Goal: Task Accomplishment & Management: Manage account settings

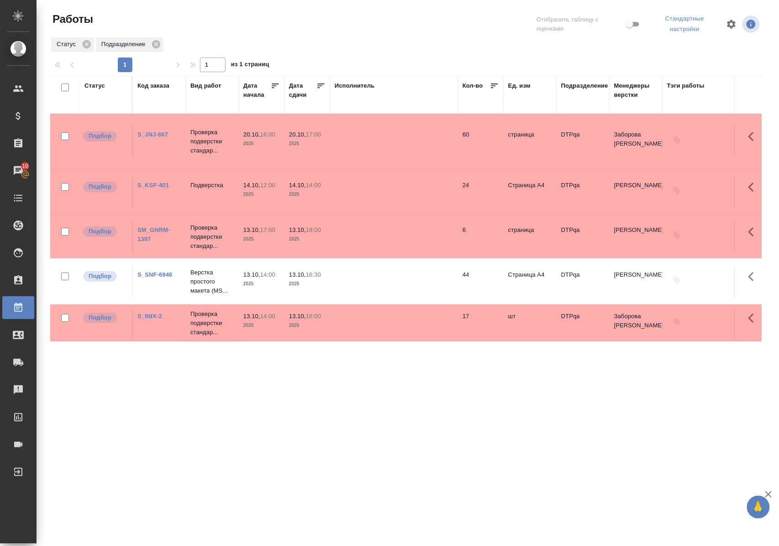
click at [155, 182] on link "S_KSF-401" at bounding box center [153, 185] width 32 height 7
click at [153, 313] on link "S_INIX-2" at bounding box center [149, 316] width 25 height 7
click at [207, 322] on p "Проверка подверстки стандар..." at bounding box center [212, 323] width 44 height 27
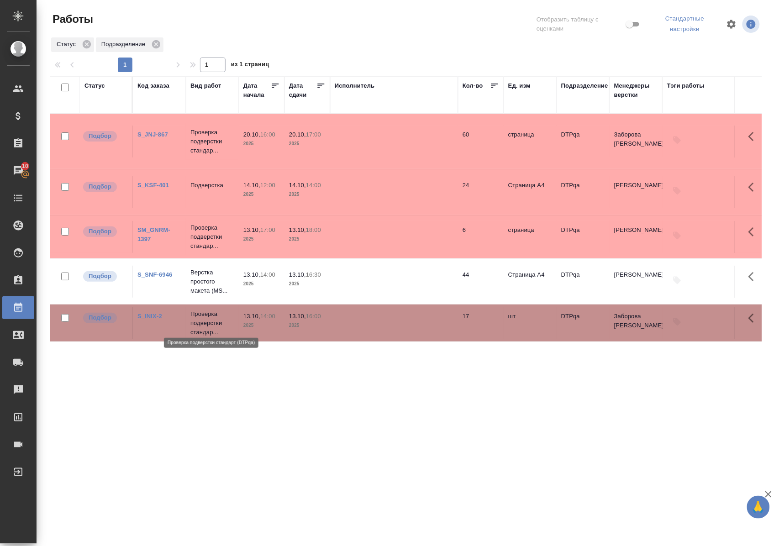
click at [207, 322] on p "Проверка подверстки стандар..." at bounding box center [212, 323] width 44 height 27
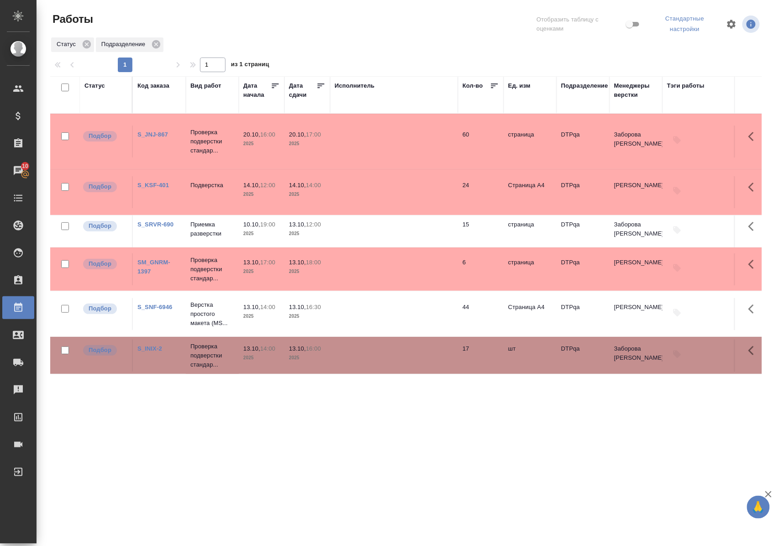
click at [166, 221] on link "S_SRVR-690" at bounding box center [155, 224] width 36 height 7
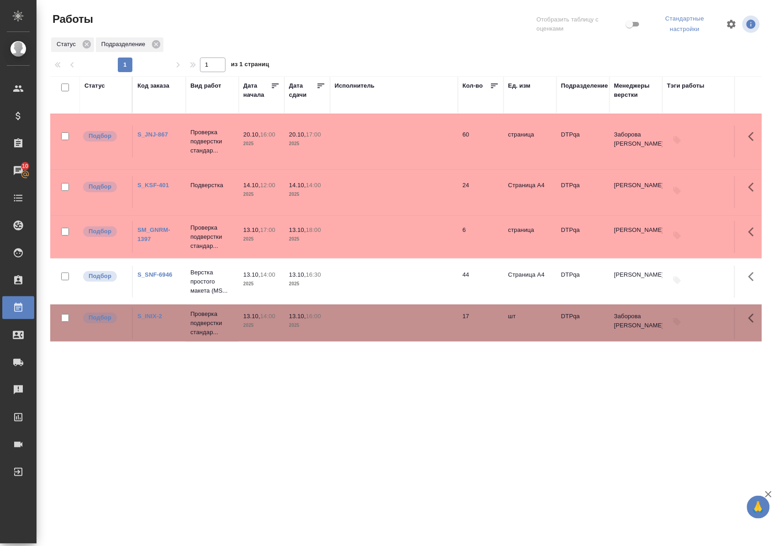
click at [153, 313] on link "S_INIX-2" at bounding box center [149, 316] width 25 height 7
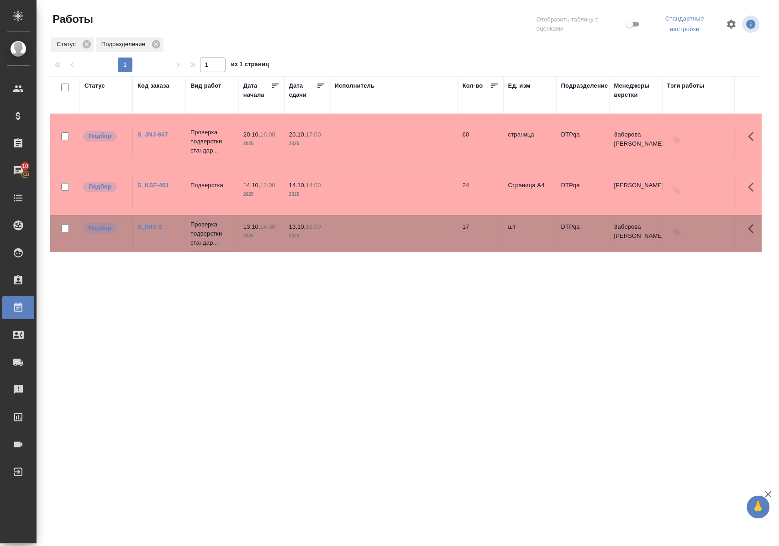
click at [91, 86] on div "Статус" at bounding box center [94, 85] width 21 height 9
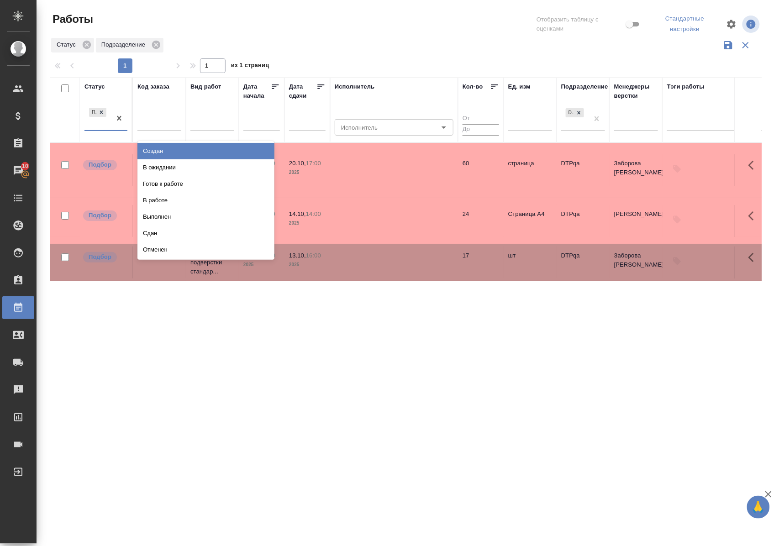
click at [103, 126] on div "Подбор" at bounding box center [97, 118] width 26 height 25
click at [163, 167] on div "В ожидании" at bounding box center [205, 167] width 137 height 16
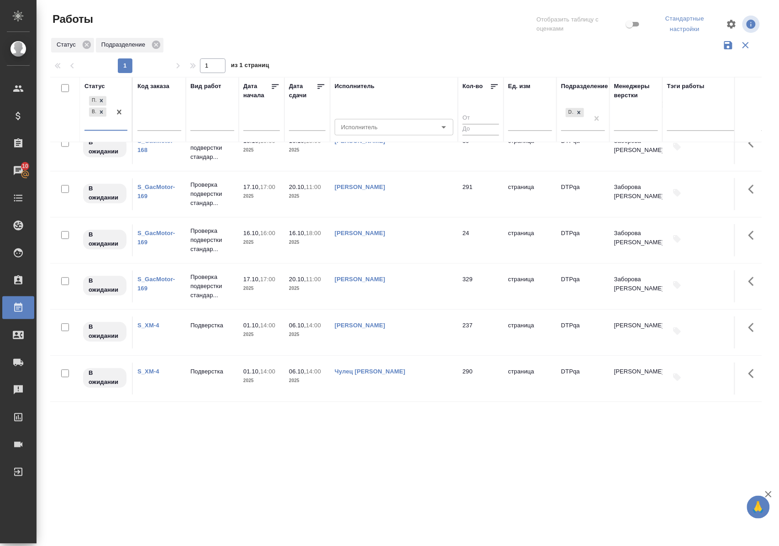
scroll to position [660, 0]
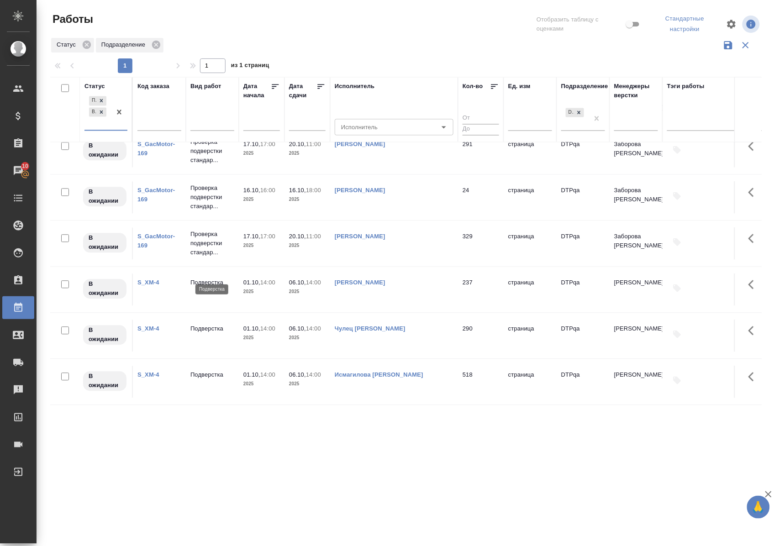
click at [201, 279] on p "Подверстка" at bounding box center [212, 283] width 44 height 9
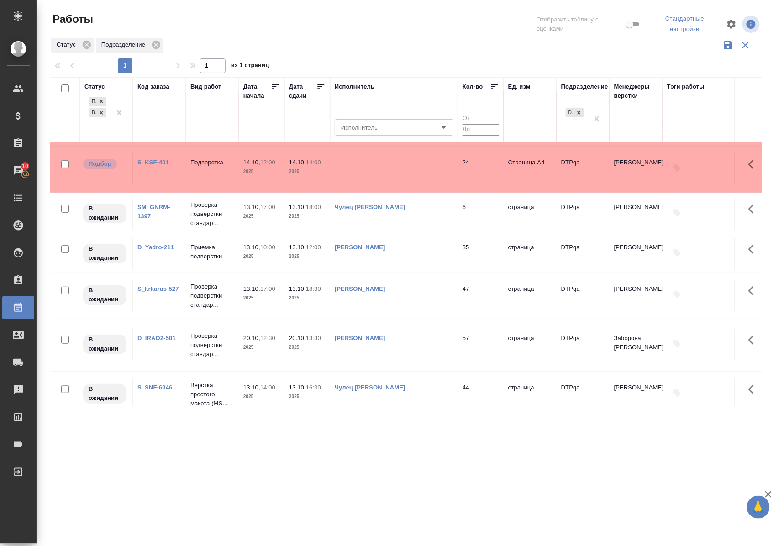
scroll to position [112, 0]
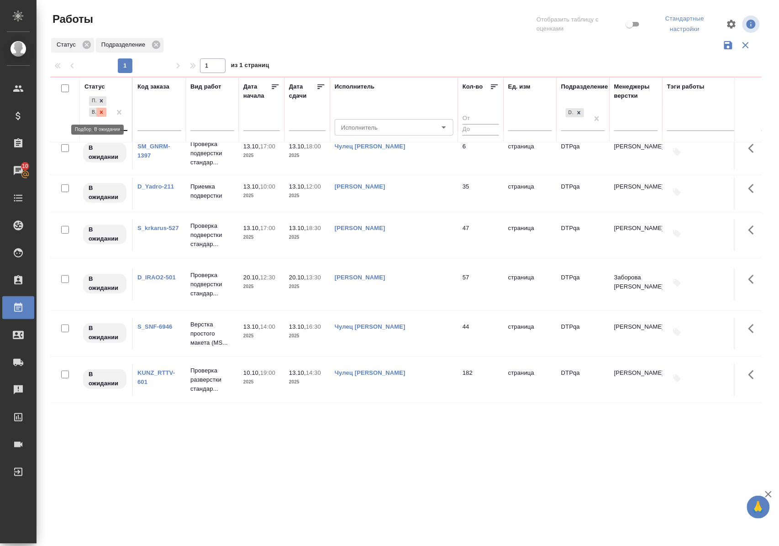
click at [101, 112] on icon at bounding box center [101, 112] width 6 height 6
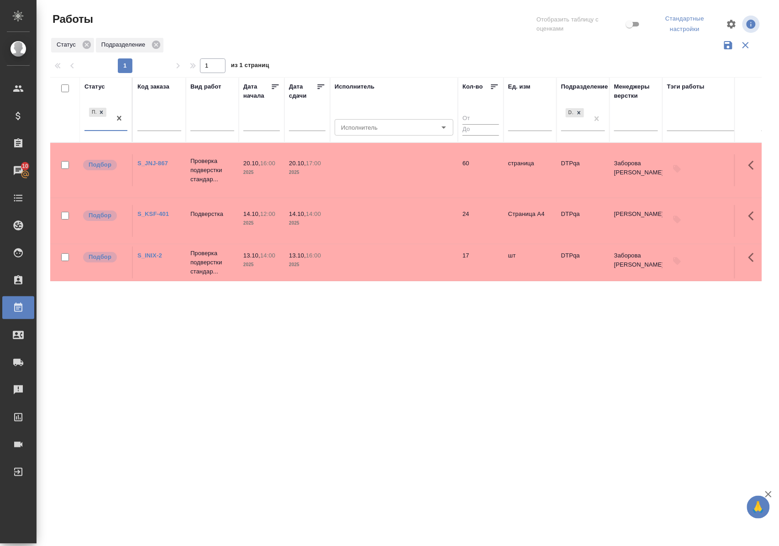
scroll to position [0, 0]
click at [96, 86] on div "Статус" at bounding box center [94, 86] width 21 height 9
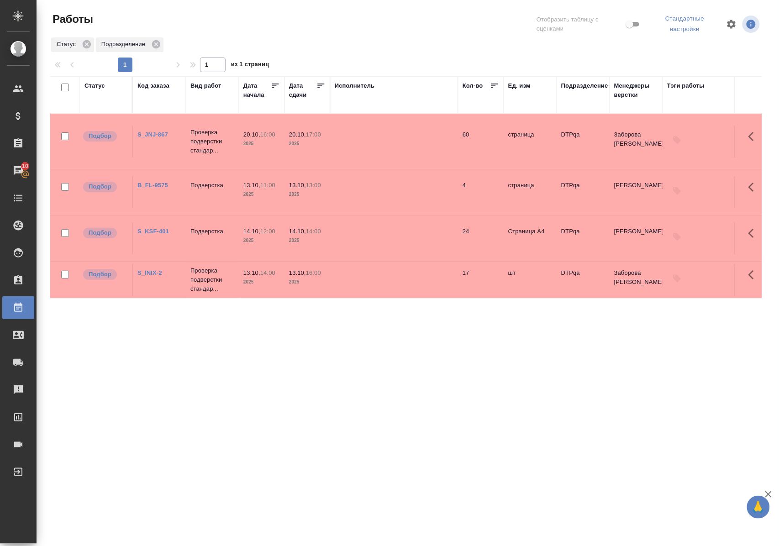
click at [92, 84] on div "Статус" at bounding box center [94, 85] width 21 height 9
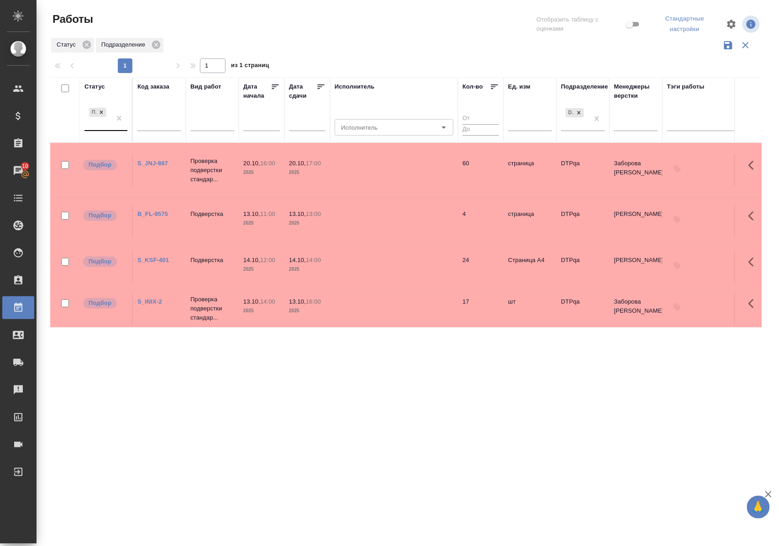
click at [116, 129] on div at bounding box center [119, 118] width 16 height 25
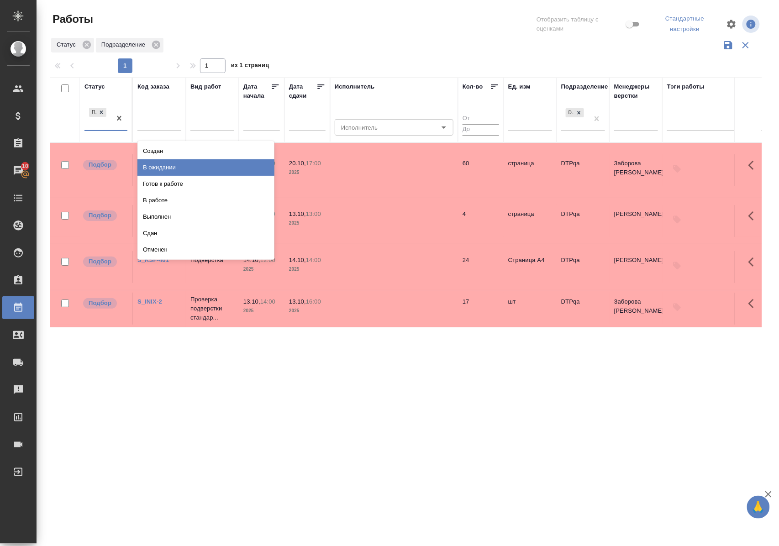
click at [156, 166] on div "В ожидании" at bounding box center [205, 167] width 137 height 16
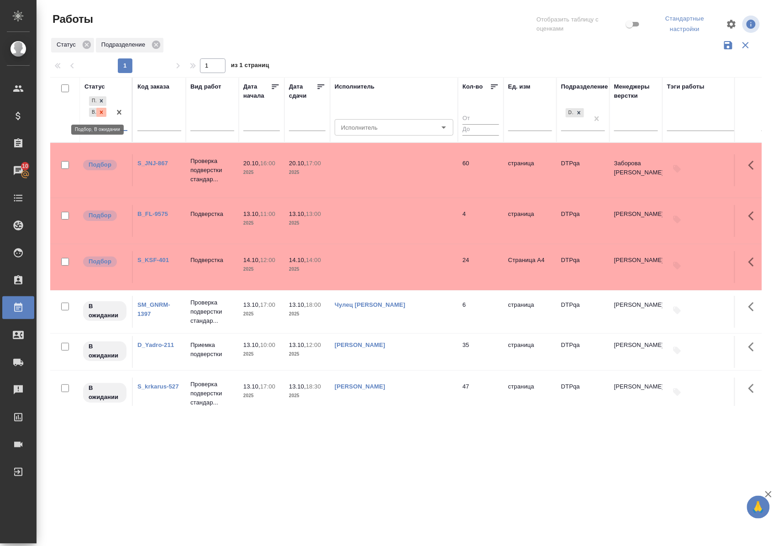
click at [99, 114] on icon at bounding box center [101, 112] width 6 height 6
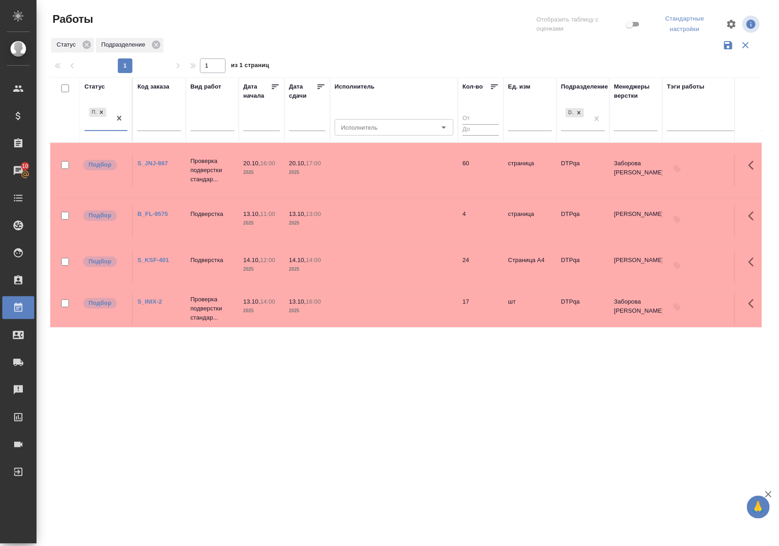
click at [96, 86] on div "Статус" at bounding box center [94, 86] width 21 height 9
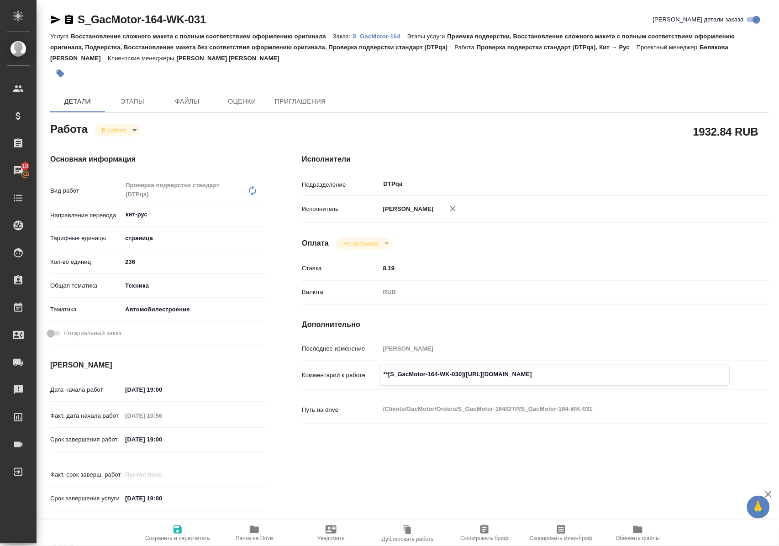
click at [257, 533] on icon "button" at bounding box center [254, 529] width 11 height 11
click at [57, 18] on icon "button" at bounding box center [56, 20] width 10 height 8
click at [690, 382] on textarea "**[S_GacMotor-164-WK-030](https://tera.awatera.com/Work/68a89285687e3508894d2ae…" at bounding box center [555, 374] width 350 height 16
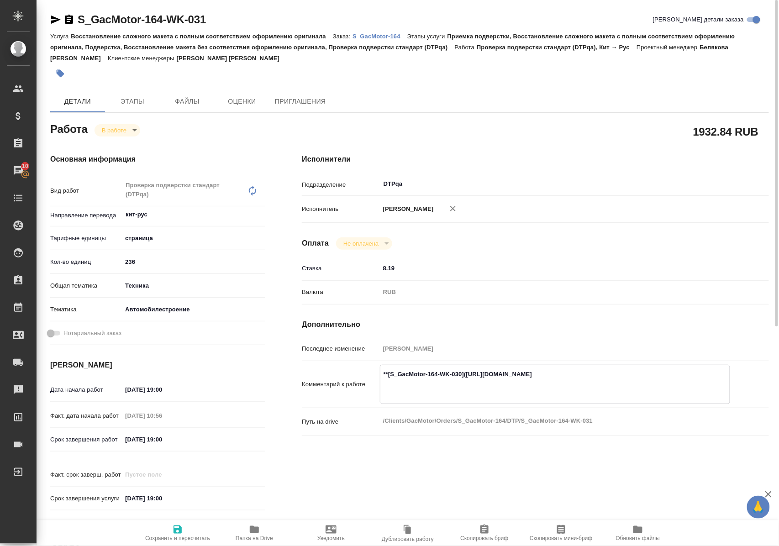
type textarea "**[S_GacMotor-164-WK-030](https://tera.awatera.com/Work/68a89285687e3508894d2ae…"
click at [179, 524] on icon "button" at bounding box center [177, 529] width 11 height 11
type input "inProgress"
type input "кит-рус"
type input "5a8b1489cc6b4906c91bfdb2"
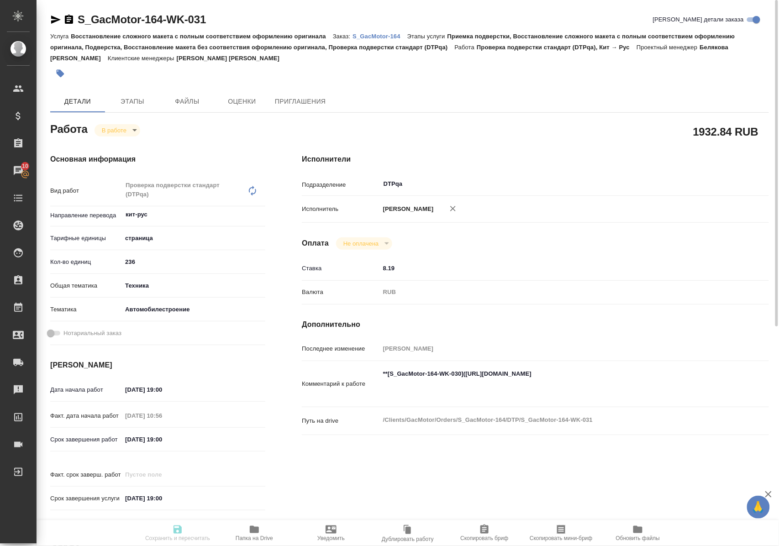
type input "236"
type input "tech"
type input "5f647204b73bc97568ca66a7"
type input "08.10.2025 19:00"
type input "10.10.2025 10:56"
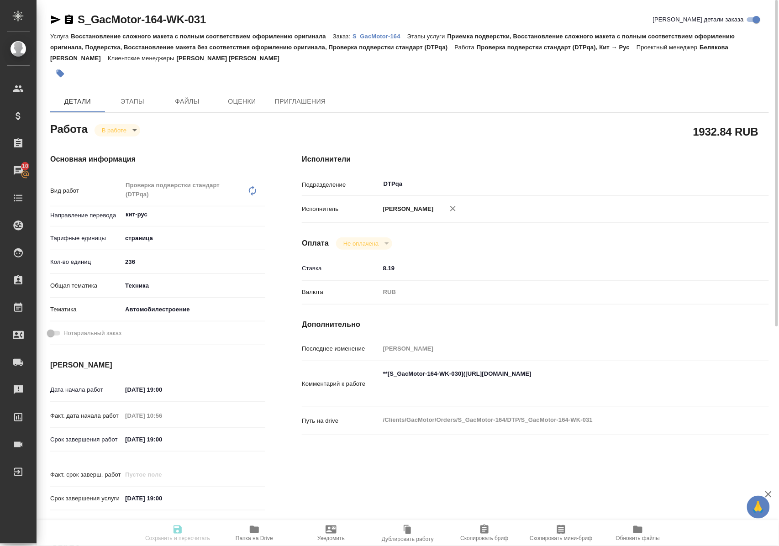
type input "10.10.2025 19:00"
type input "13.10.2025 19:00"
type input "DTPqa"
type input "notPayed"
type input "8.19"
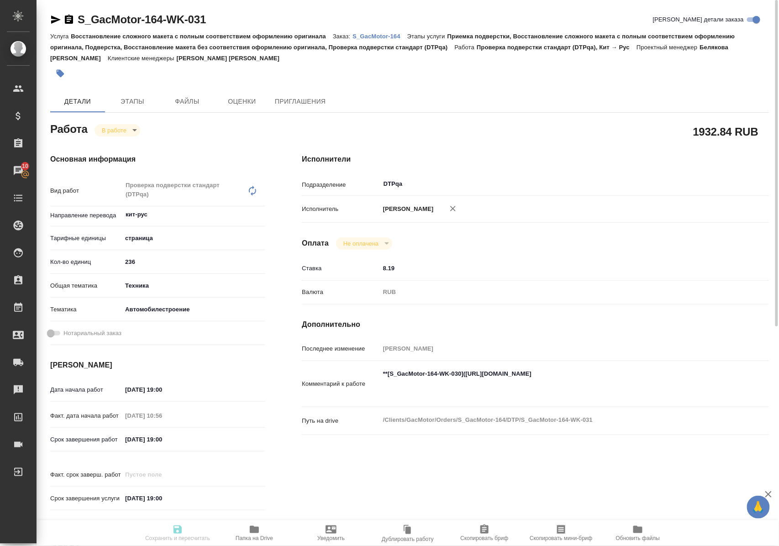
type input "RUB"
type input "Полушина Алена"
type input "S_GacMotor-164"
type input "Восстановление сложного макета с полным соответствием оформлению оригинала"
type input "Приемка подверстки, Восстановление сложного макета с полным соответствием оформ…"
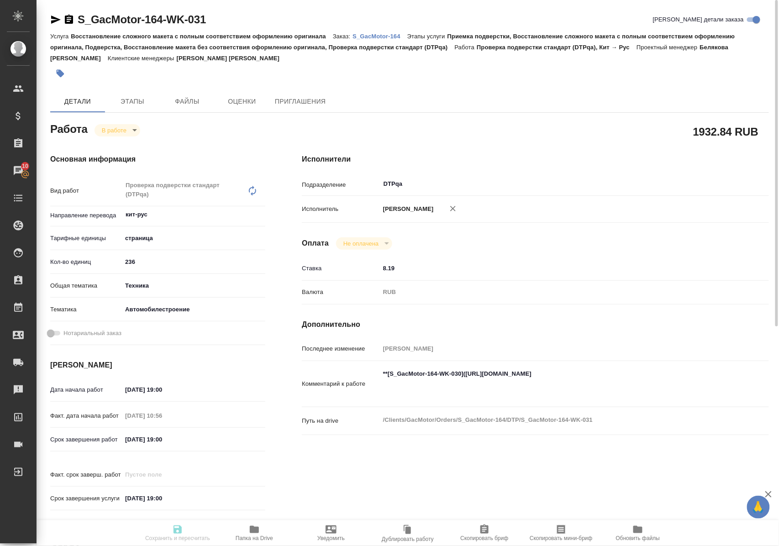
type input "[PERSON_NAME]"
type input "Петрова Валерия, Малофеева Екатерина"
type input "/Clients/GacMotor/Orders/S_GacMotor-164"
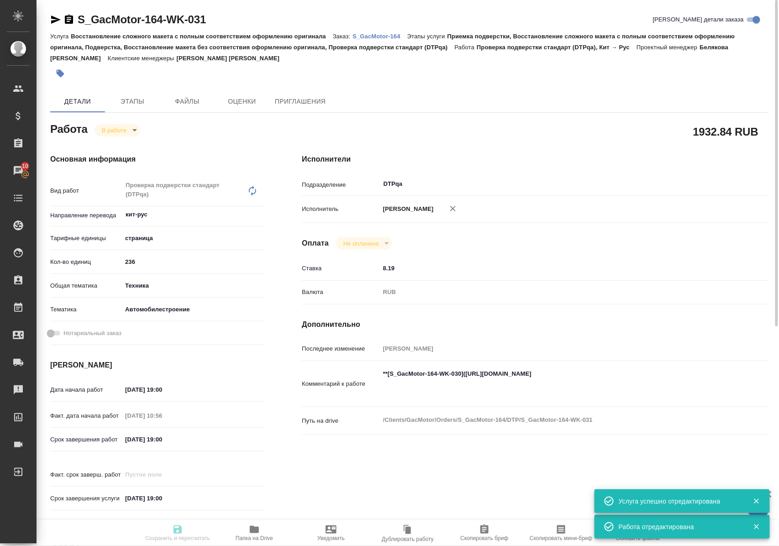
type input "inProgress"
type input "кит-рус"
type input "5a8b1489cc6b4906c91bfdb2"
type input "236"
type input "tech"
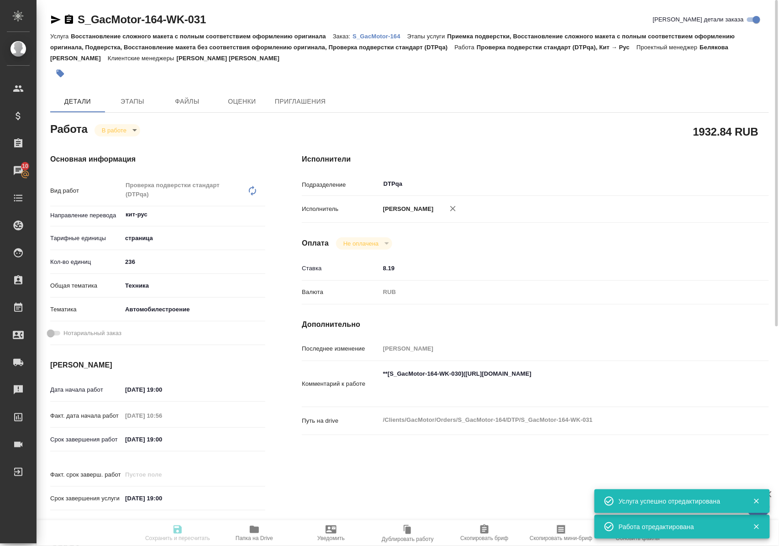
type input "5f647204b73bc97568ca66a7"
type input "08.10.2025 19:00"
type input "10.10.2025 10:56"
type input "10.10.2025 19:00"
type input "13.10.2025 19:00"
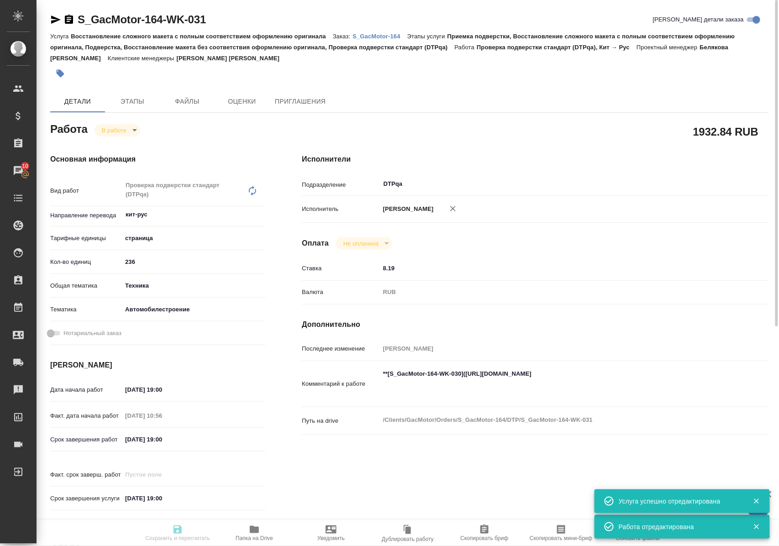
type input "DTPqa"
type input "notPayed"
type input "8.19"
type input "RUB"
type input "[PERSON_NAME]"
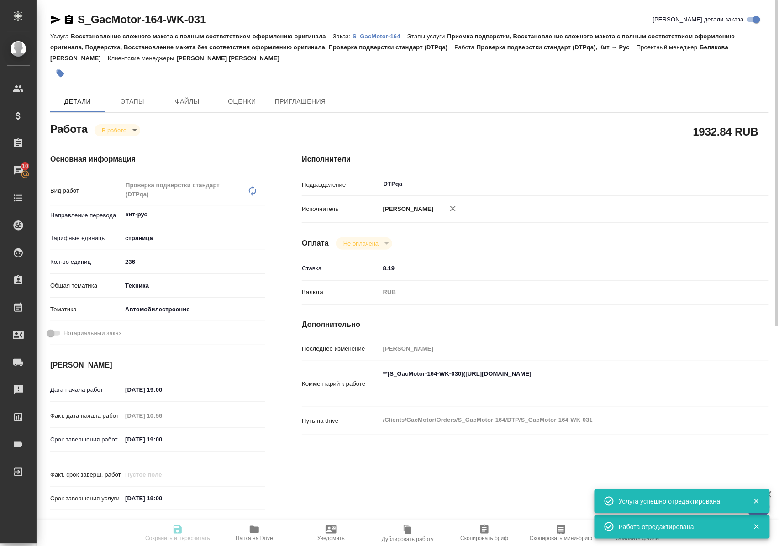
type input "S_GacMotor-164"
type input "Восстановление сложного макета с полным соответствием оформлению оригинала"
type input "Приемка подверстки, Восстановление сложного макета с полным соответствием оформ…"
type input "[PERSON_NAME]"
type input "Петрова Валерия, Малофеева Екатерина"
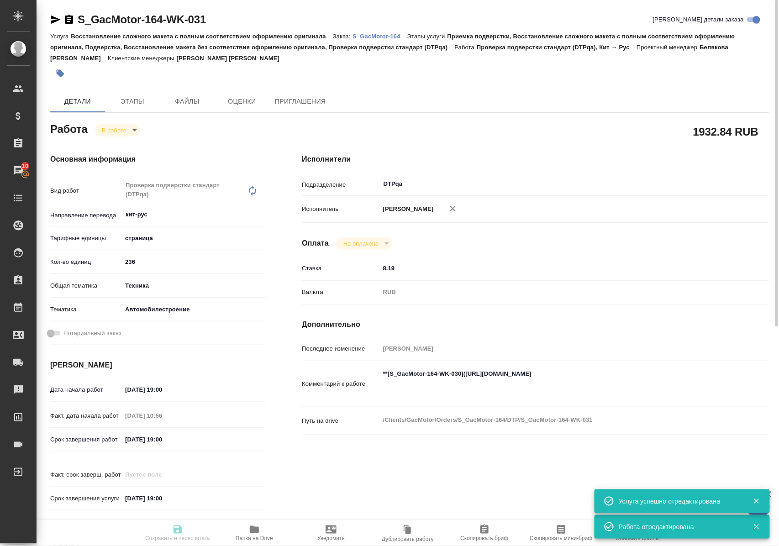
type input "/Clients/GacMotor/Orders/S_GacMotor-164"
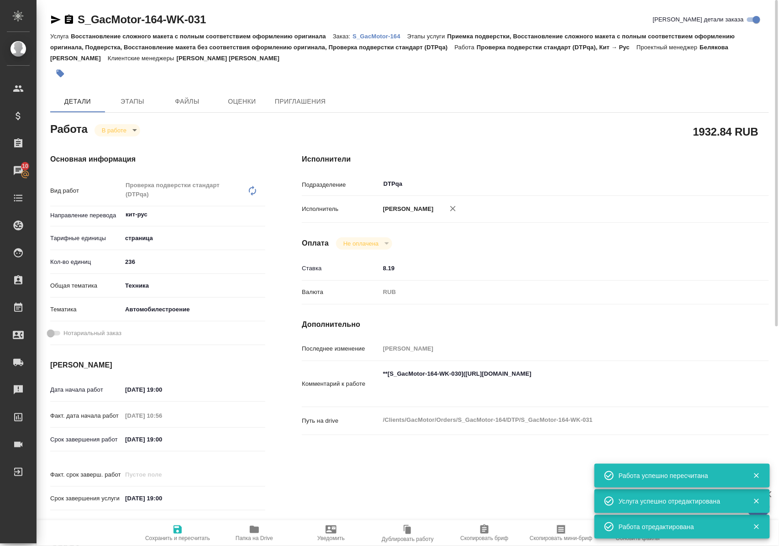
click at [488, 394] on textarea "**[S_GacMotor-164-WK-030](https://tera.awatera.com/Work/68a89285687e3508894d2ae…" at bounding box center [555, 383] width 350 height 34
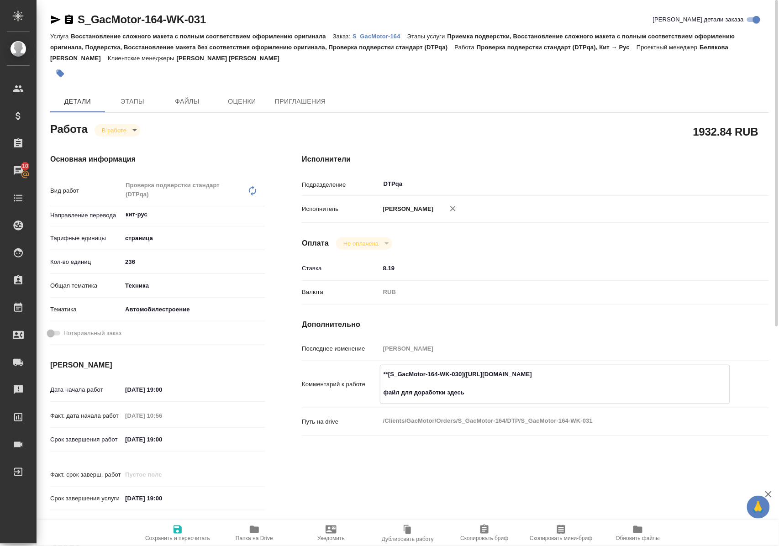
paste textarea "https://drive.awatera.com/f/10677521"
type textarea "**[S_GacMotor-164-WK-030](https://tera.awatera.com/Work/68a89285687e3508894d2ae…"
click at [110, 131] on body "🙏 .cls-1 fill:#fff; AWATERA Polushina Alena Клиенты Спецификации Заказы 10 Чаты…" at bounding box center [389, 273] width 779 height 546
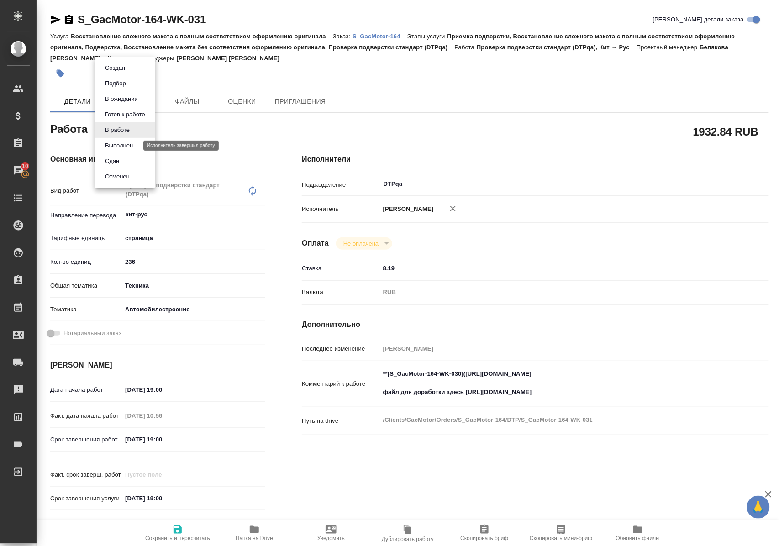
click at [111, 143] on button "Выполнен" at bounding box center [118, 146] width 33 height 10
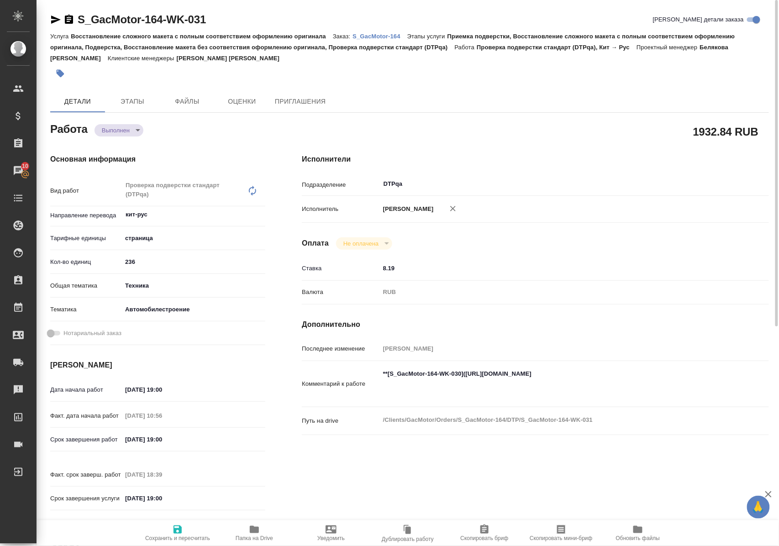
type textarea "x"
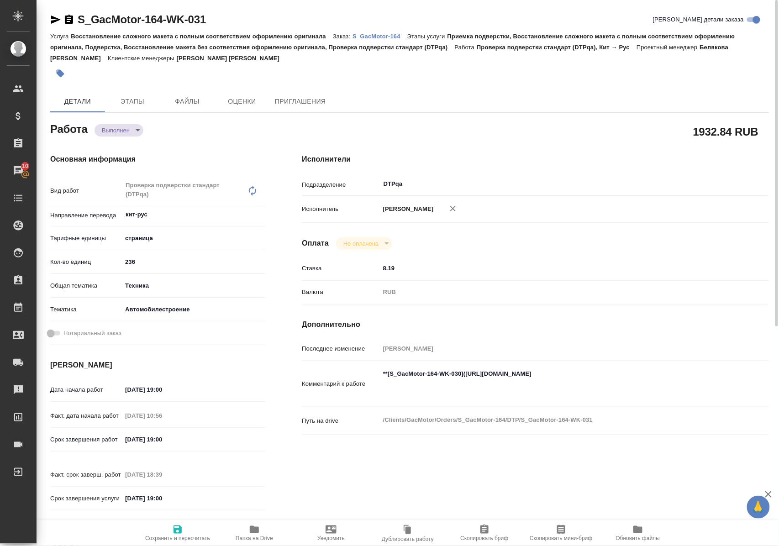
type textarea "x"
click at [475, 397] on textarea "**[S_GacMotor-164-WK-030](https://tera.awatera.com/Work/68a89285687e3508894d2ae…" at bounding box center [555, 383] width 350 height 34
type textarea "x"
type textarea "**[S_GacMotor-164-WK-030](https://tera.awatera.com/Work/68a89285687e3508894d2ae…"
type textarea "x"
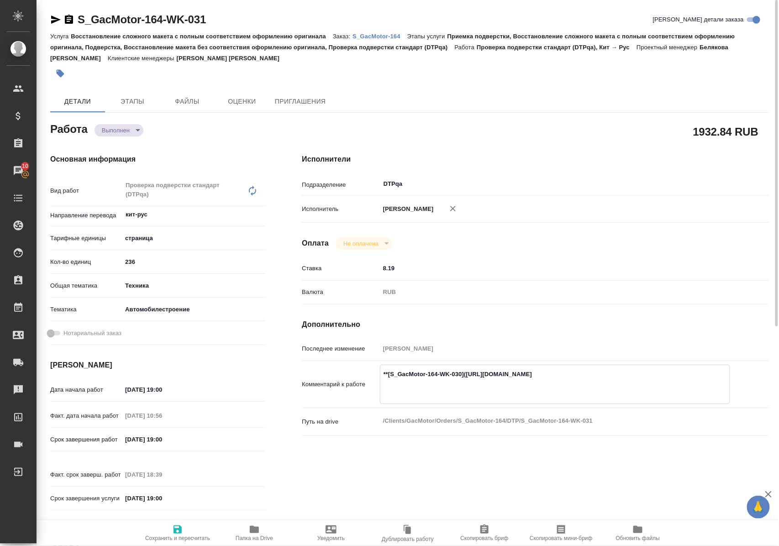
type textarea "x"
type textarea "**[S_GacMotor-164-WK-030](https://tera.awatera.com/Work/68a89285687e3508894d2ae…"
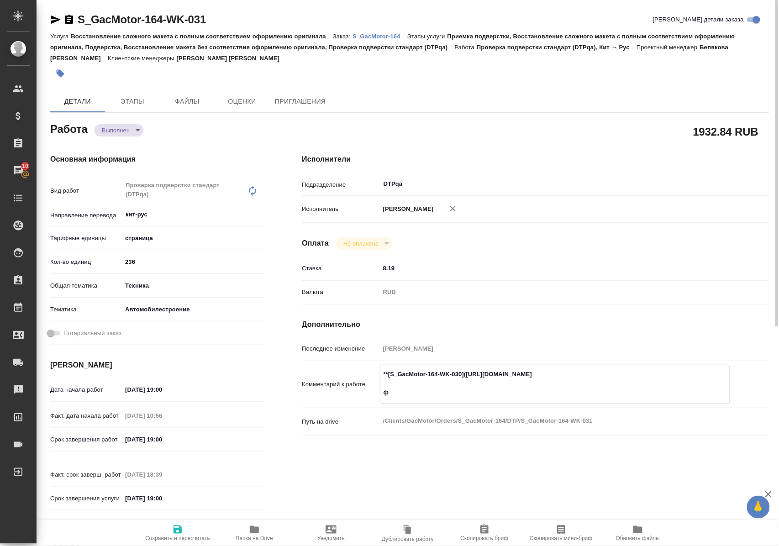
type textarea "x"
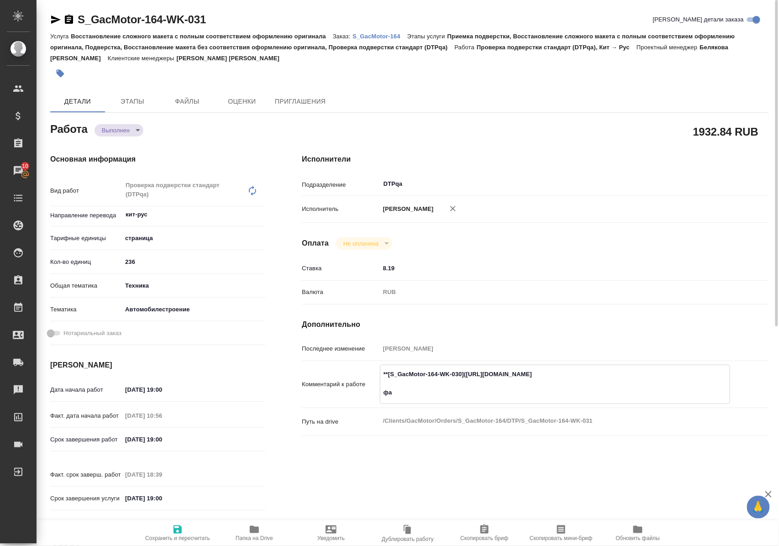
type textarea "**[S_GacMotor-164-WK-030](https://tera.awatera.com/Work/68a89285687e3508894d2ae…"
type textarea "x"
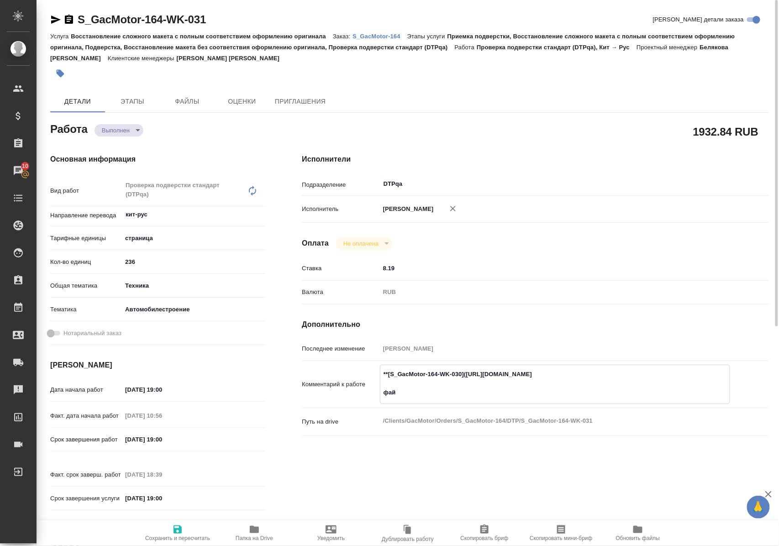
type textarea "x"
type textarea "**[S_GacMotor-164-WK-030](https://tera.awatera.com/Work/68a89285687e3508894d2ae…"
type textarea "x"
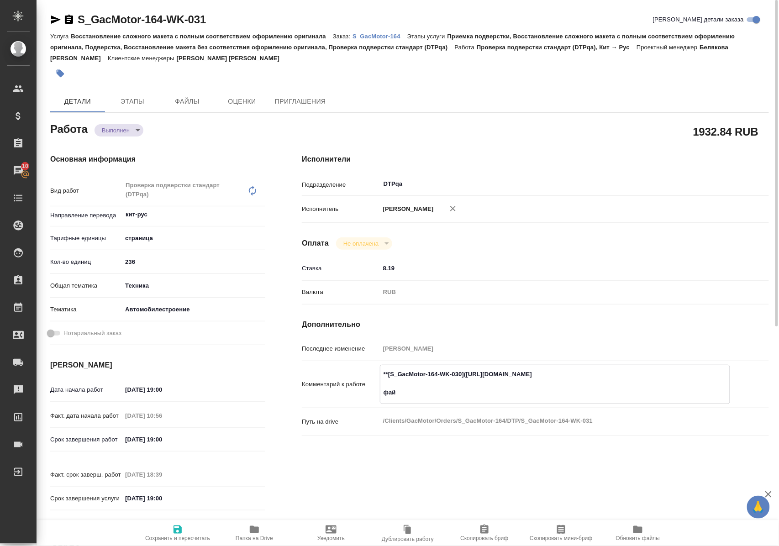
type textarea "x"
type textarea "**[S_GacMotor-164-WK-030](https://tera.awatera.com/Work/68a89285687e3508894d2ae…"
type textarea "x"
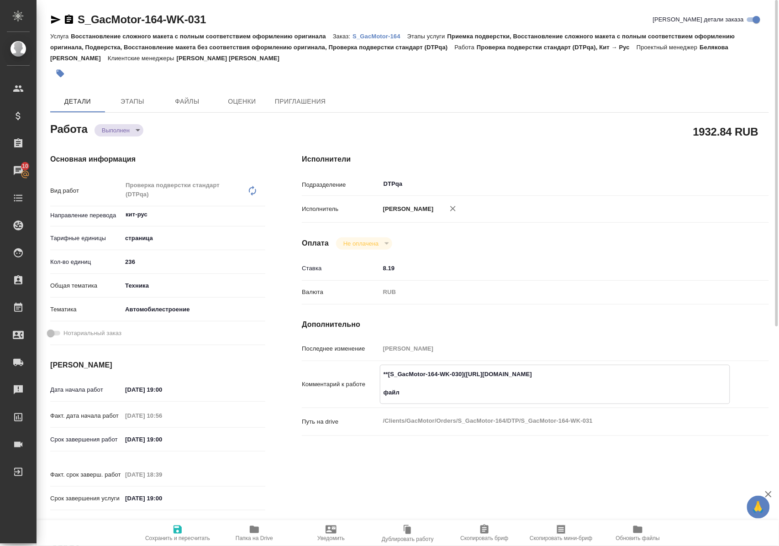
type textarea "x"
type textarea "**[S_GacMotor-164-WK-030](https://tera.awatera.com/Work/68a89285687e3508894d2ae…"
type textarea "x"
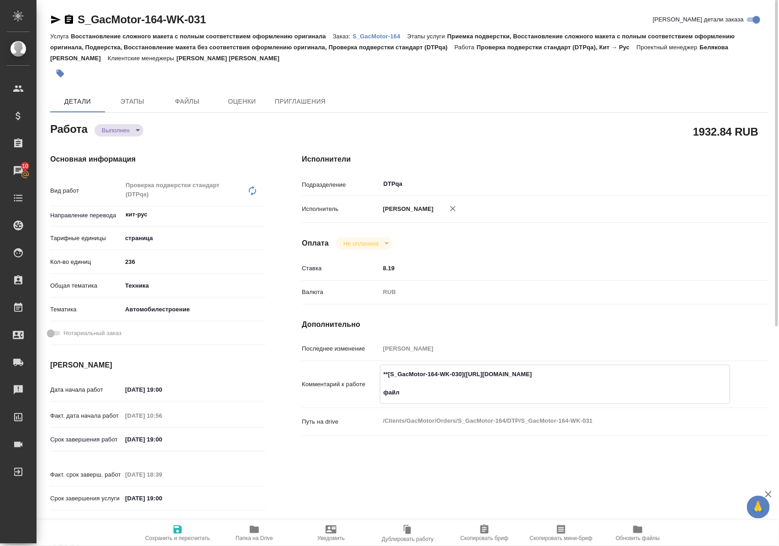
type textarea "x"
type textarea "**[S_GacMotor-164-WK-030](https://tera.awatera.com/Work/68a89285687e3508894d2ae…"
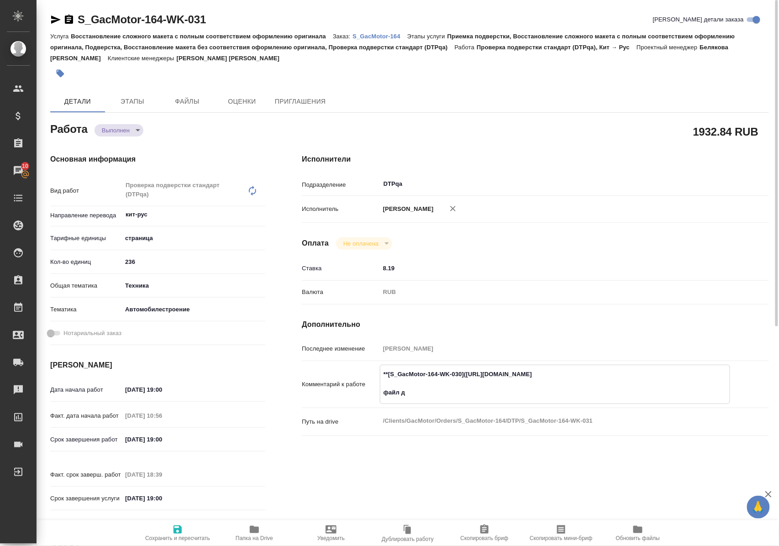
type textarea "x"
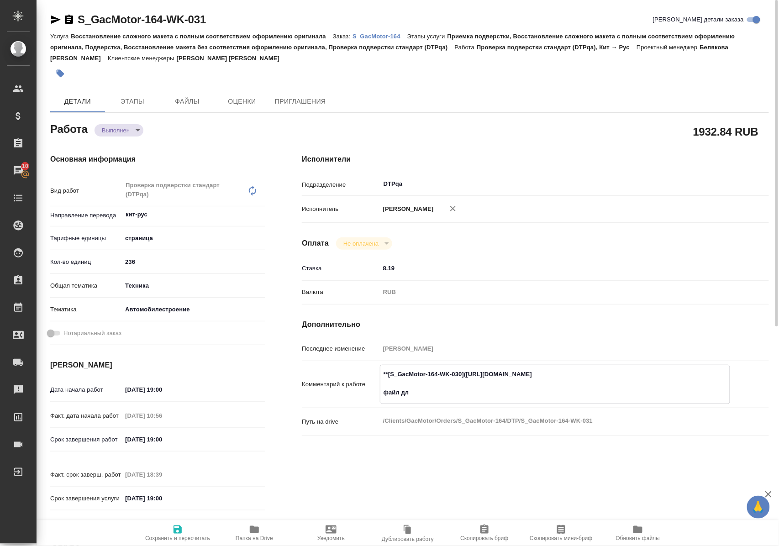
type textarea "**[S_GacMotor-164-WK-030](https://tera.awatera.com/Work/68a89285687e3508894d2ae…"
type textarea "x"
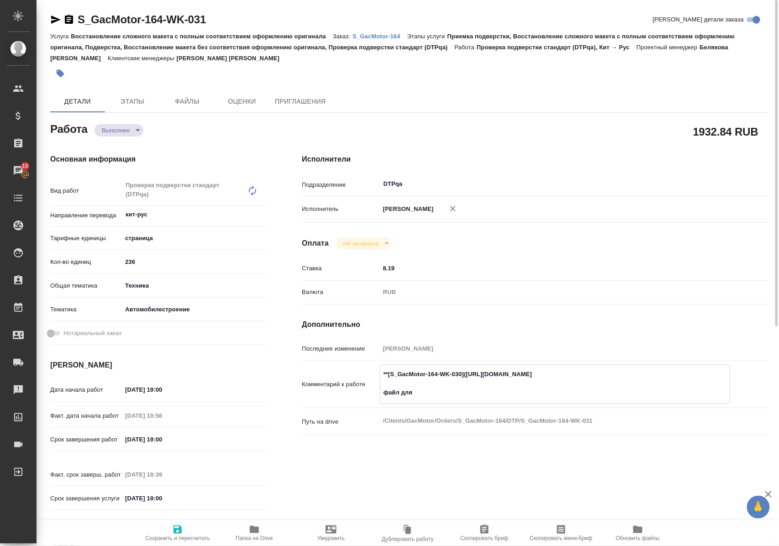
type textarea "x"
type textarea "**[S_GacMotor-164-WK-030](https://tera.awatera.com/Work/68a89285687e3508894d2ae…"
type textarea "x"
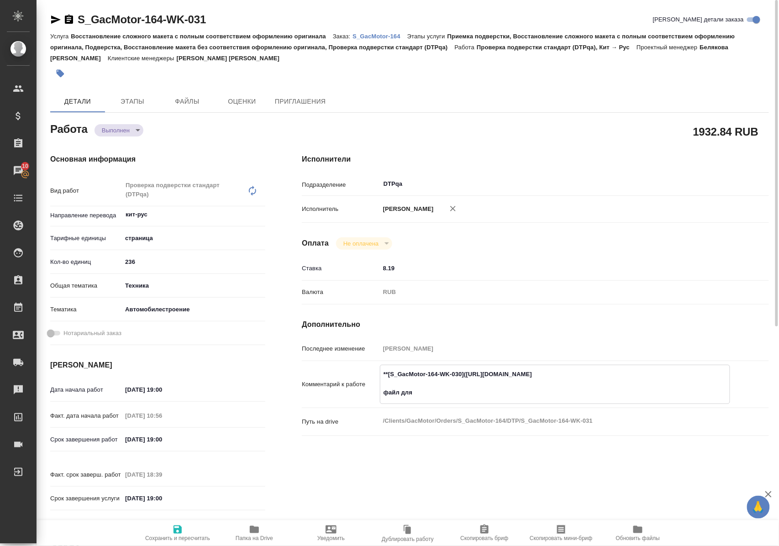
type textarea "x"
type textarea "**[S_GacMotor-164-WK-030](https://tera.awatera.com/Work/68a89285687e3508894d2ae…"
type textarea "x"
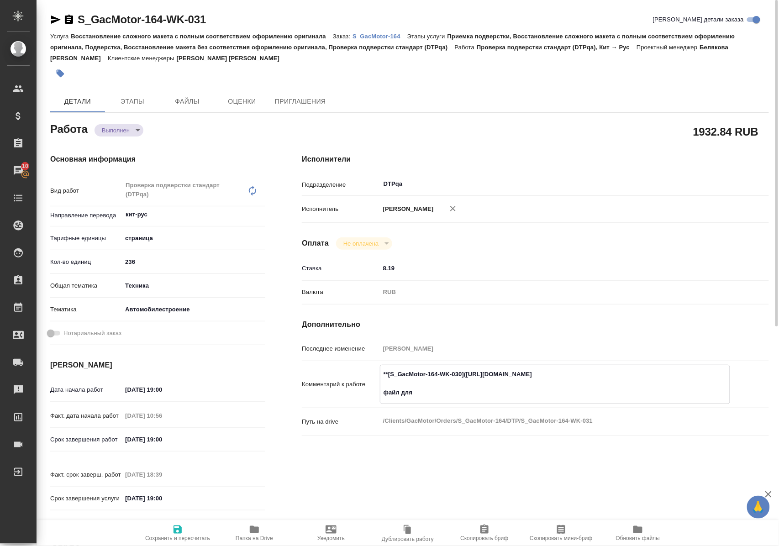
type textarea "x"
type textarea "**[S_GacMotor-164-WK-030](https://tera.awatera.com/Work/68a89285687e3508894d2ae…"
type textarea "x"
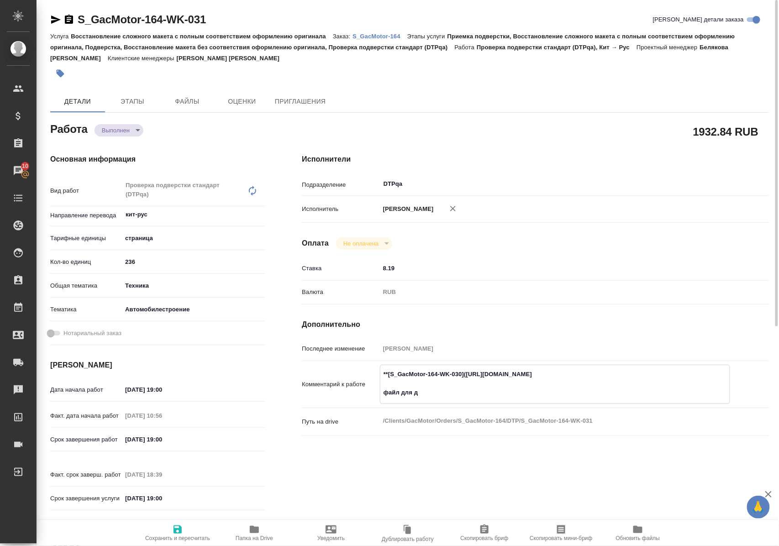
type textarea "x"
type textarea "**[S_GacMotor-164-WK-030](https://tera.awatera.com/Work/68a89285687e3508894d2ae…"
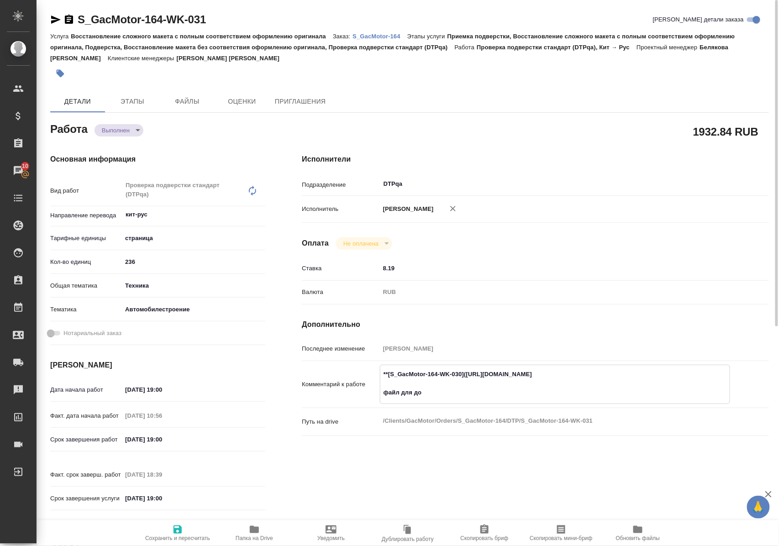
type textarea "x"
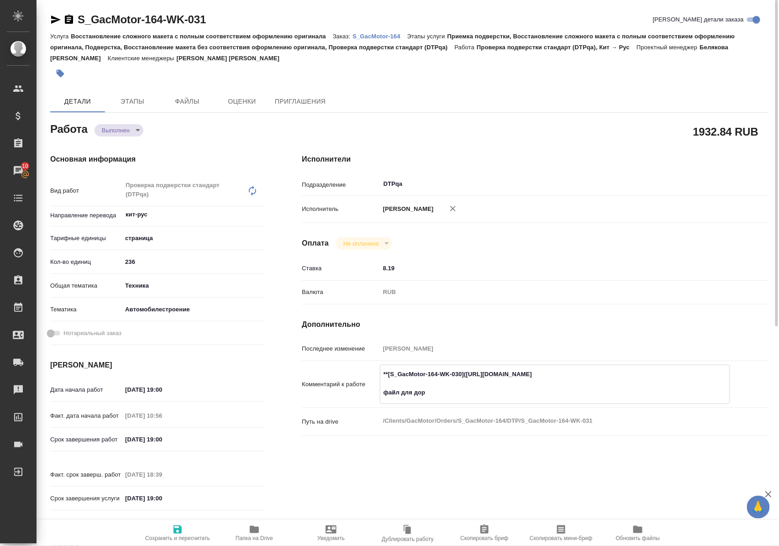
type textarea "**[S_GacMotor-164-WK-030](https://tera.awatera.com/Work/68a89285687e3508894d2ae…"
type textarea "x"
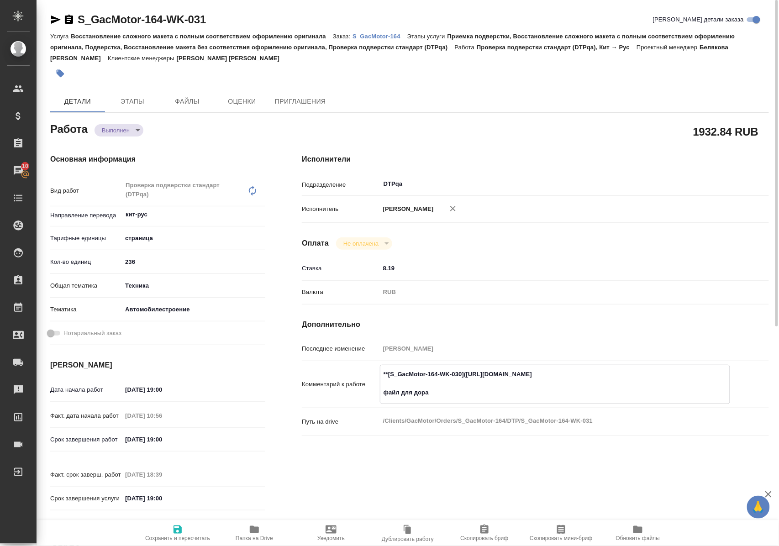
type textarea "x"
type textarea "**[S_GacMotor-164-WK-030](https://tera.awatera.com/Work/68a89285687e3508894d2ae…"
type textarea "x"
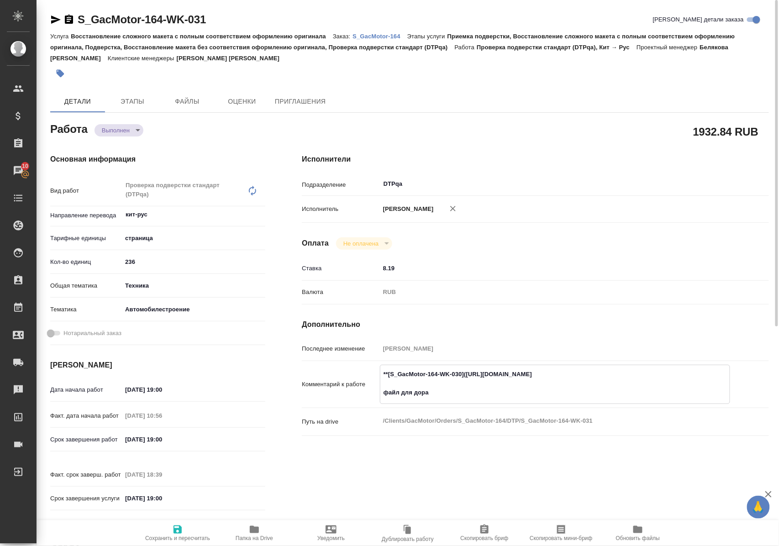
type textarea "x"
type textarea "**[S_GacMotor-164-WK-030](https://tera.awatera.com/Work/68a89285687e3508894d2ae…"
type textarea "x"
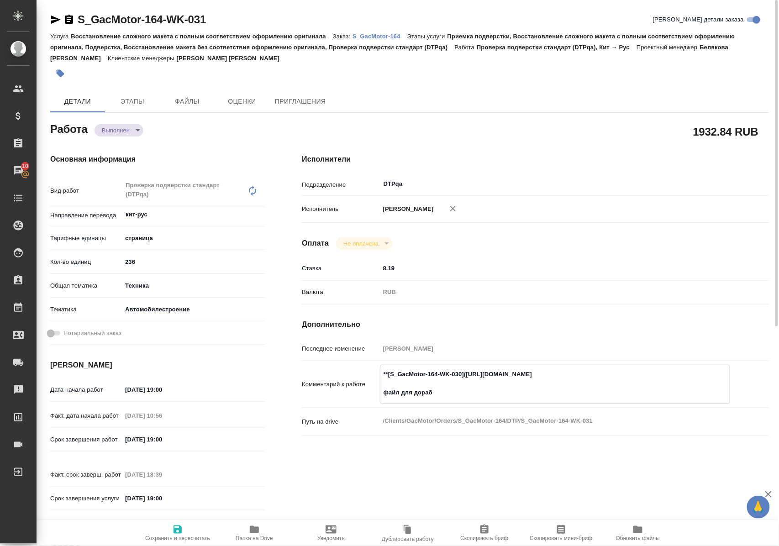
type textarea "x"
type textarea "**[S_GacMotor-164-WK-030](https://tera.awatera.com/Work/68a89285687e3508894d2ae…"
type textarea "x"
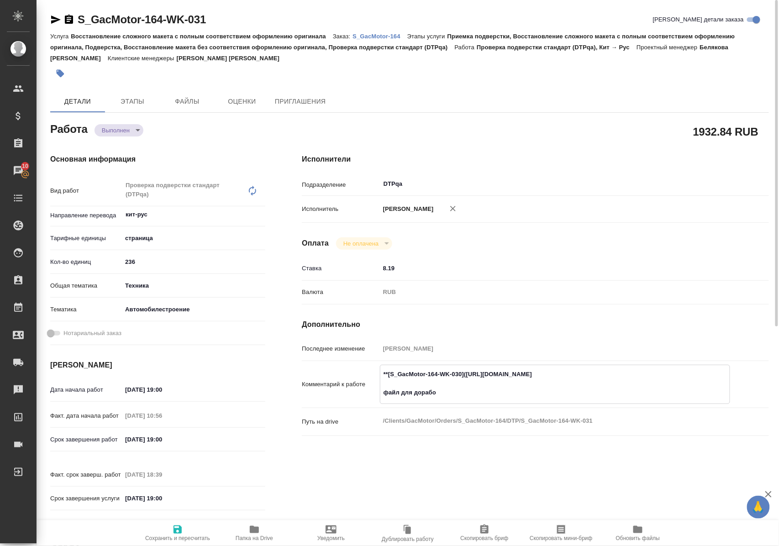
type textarea "x"
type textarea "**[S_GacMotor-164-WK-030](https://tera.awatera.com/Work/68a89285687e3508894d2ae…"
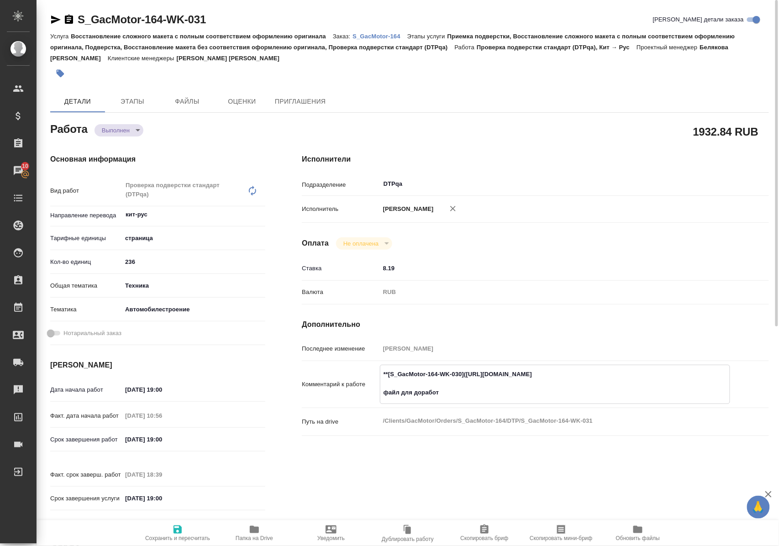
type textarea "x"
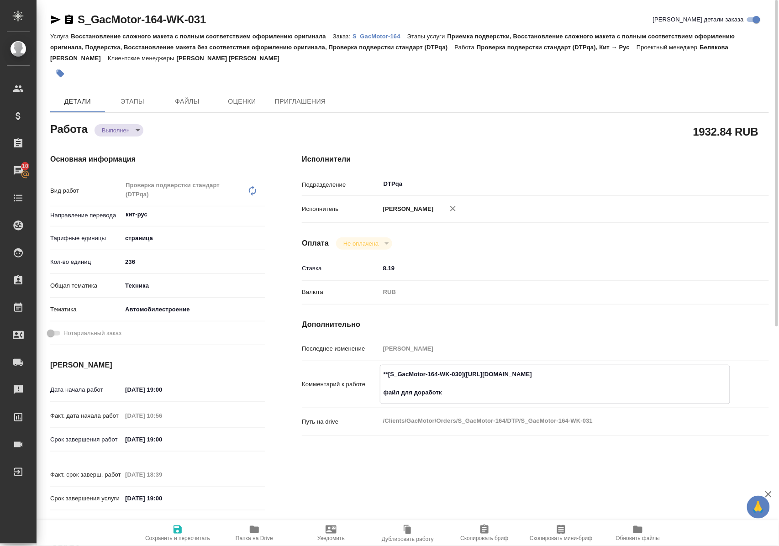
type textarea "**[S_GacMotor-164-WK-030](https://tera.awatera.com/Work/68a89285687e3508894d2ae…"
type textarea "x"
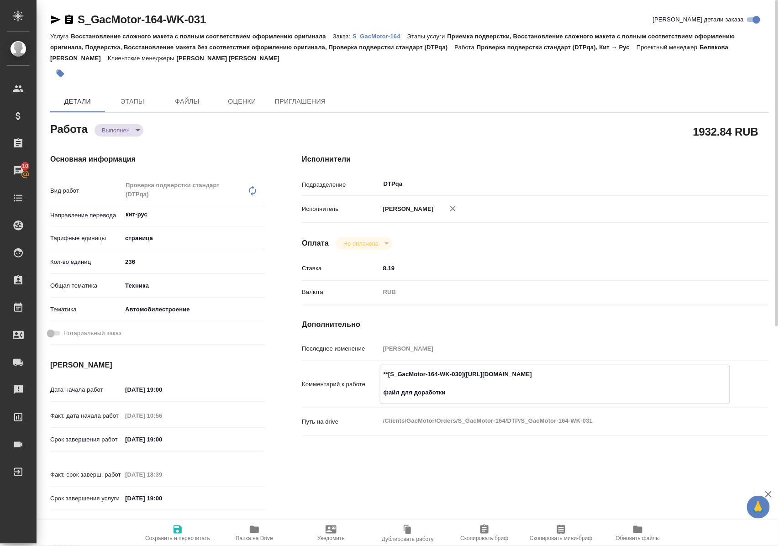
type textarea "x"
type textarea "**[S_GacMotor-164-WK-030](https://tera.awatera.com/Work/68a89285687e3508894d2ae…"
type textarea "x"
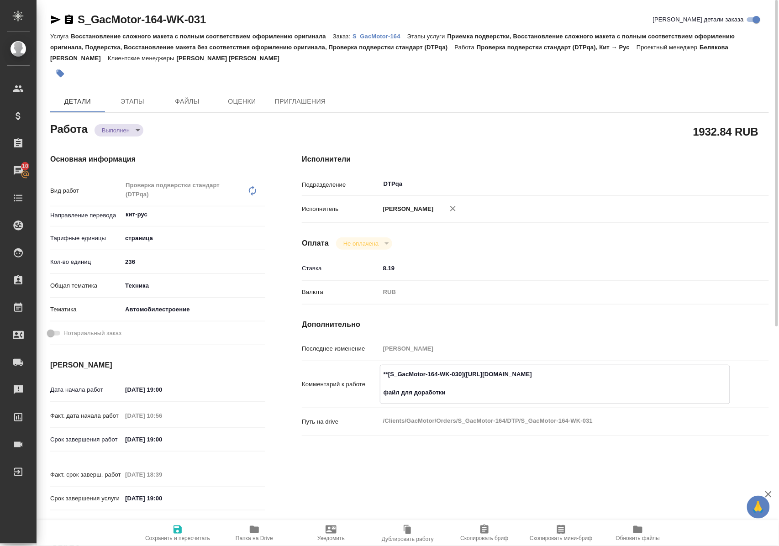
type textarea "x"
paste textarea "https://drive.awatera.com/f/10677521"
type textarea "x"
type textarea "**[S_GacMotor-164-WK-030](https://tera.awatera.com/Work/68a89285687e3508894d2ae…"
type textarea "x"
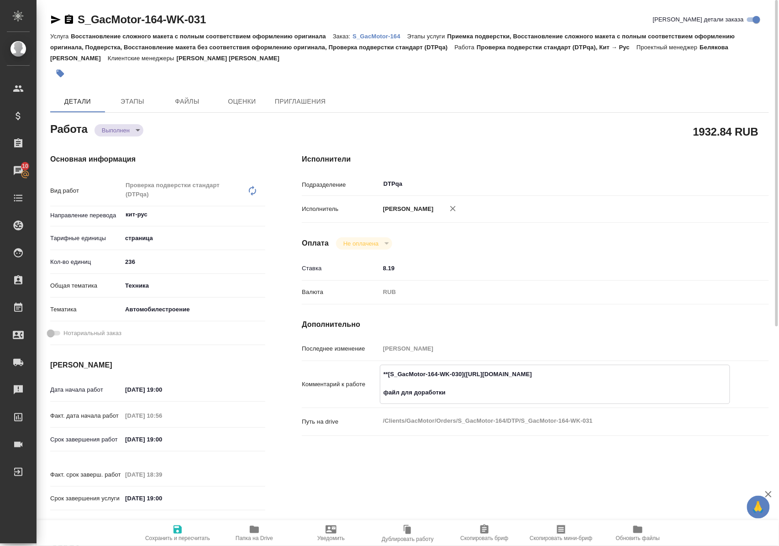
type textarea "x"
type textarea "**[S_GacMotor-164-WK-030](https://tera.awatera.com/Work/68a89285687e3508894d2ae…"
type textarea "x"
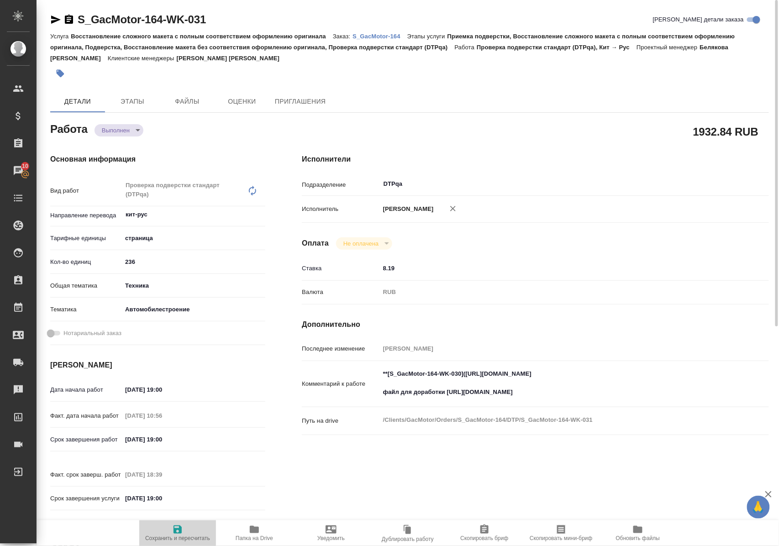
click at [176, 529] on icon "button" at bounding box center [178, 530] width 8 height 8
type textarea "x"
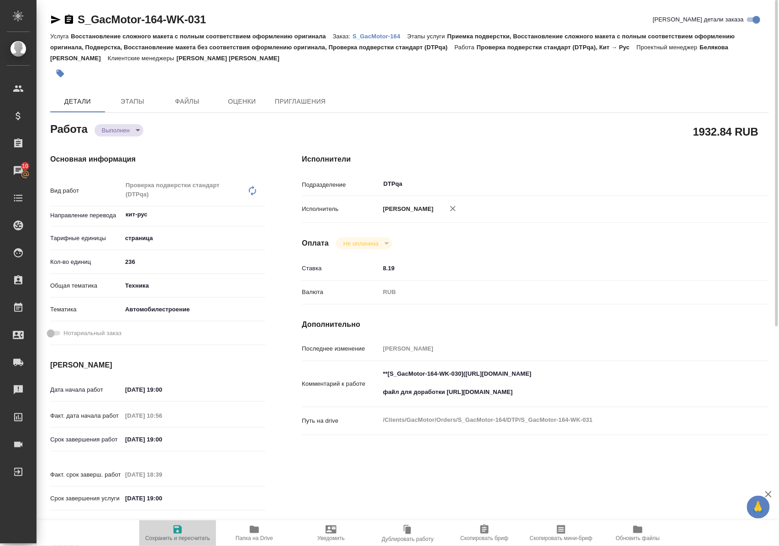
type textarea "x"
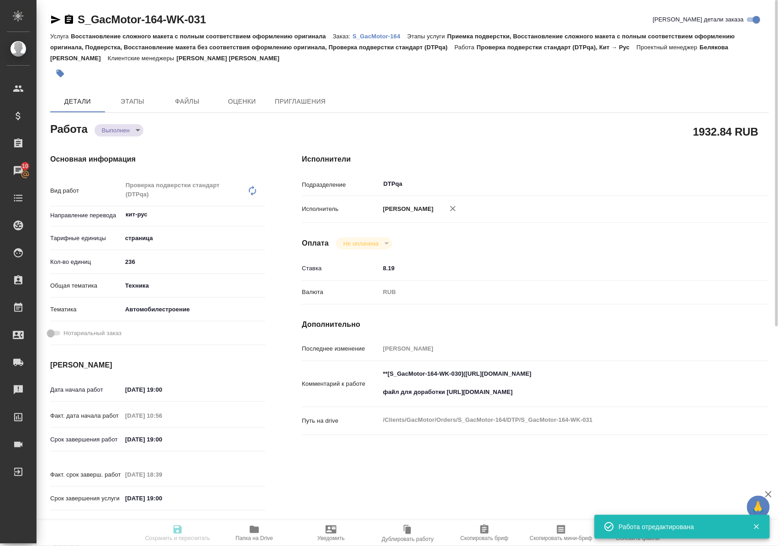
type textarea "x"
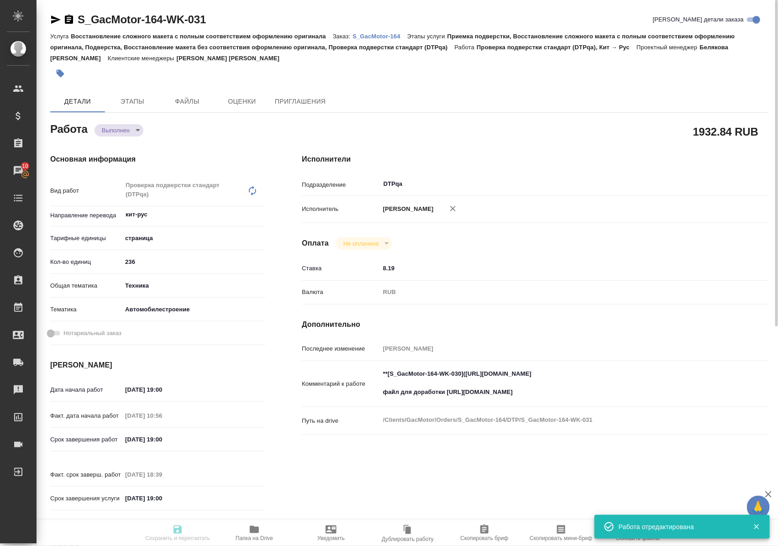
type input "completed"
type textarea "Проверка подверстки стандарт (DTPqa)"
type textarea "x"
type input "кит-рус"
type input "5a8b1489cc6b4906c91bfdb2"
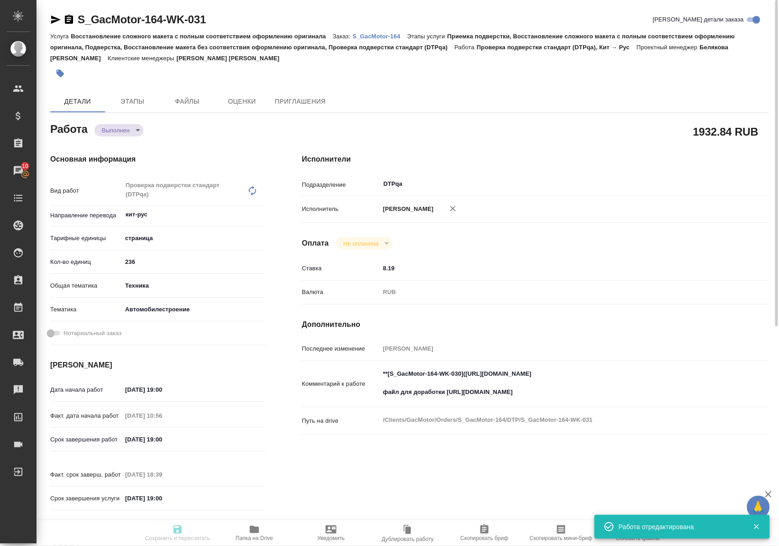
type input "236"
type input "tech"
type input "5f647204b73bc97568ca66a7"
type input "08.10.2025 19:00"
type input "10.10.2025 10:56"
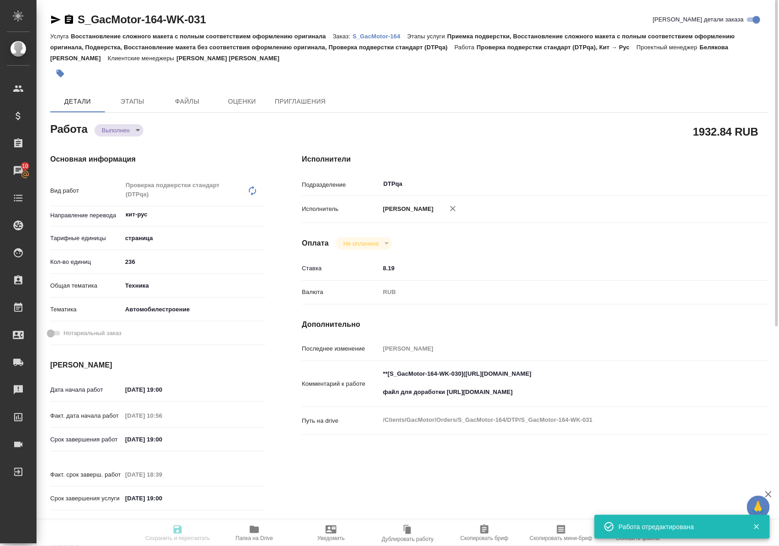
type input "10.10.2025 19:00"
type input "10.10.2025 18:39"
type input "[DATE] 19:00"
type input "DTPqa"
type input "notPayed"
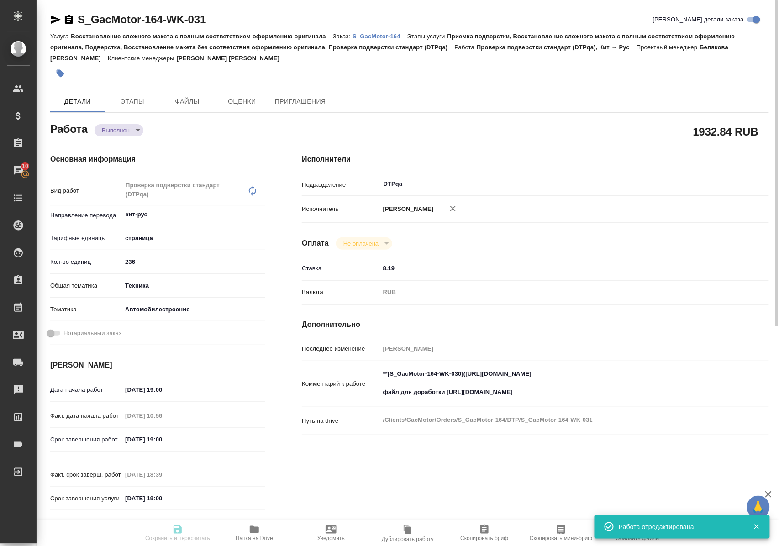
type input "8.19"
type input "RUB"
type input "Полушина Алена"
drag, startPoint x: 447, startPoint y: 400, endPoint x: 559, endPoint y: 400, distance: 112.8
click at [559, 400] on textarea "**[S_GacMotor-164-WK-030](https://tera.awatera.com/Work/68a89285687e3508894d2ae…" at bounding box center [554, 384] width 349 height 34
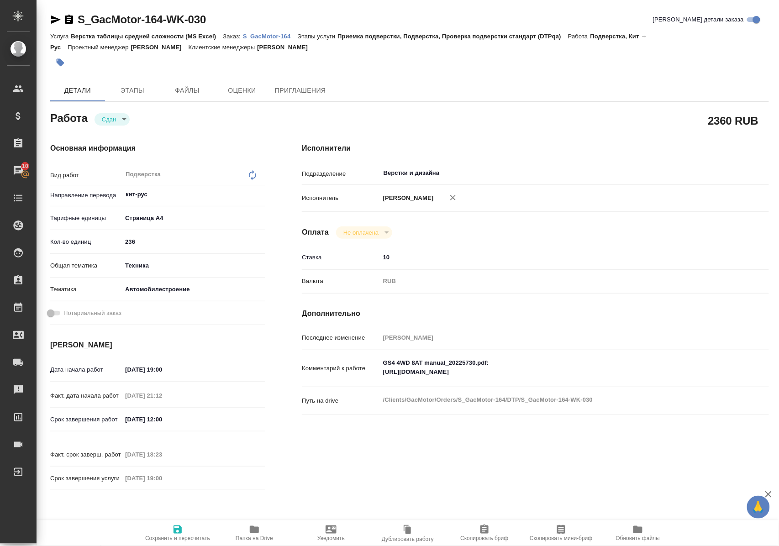
click at [55, 19] on icon "button" at bounding box center [56, 20] width 10 height 8
click at [271, 35] on p "S_GacMotor-164" at bounding box center [270, 36] width 55 height 7
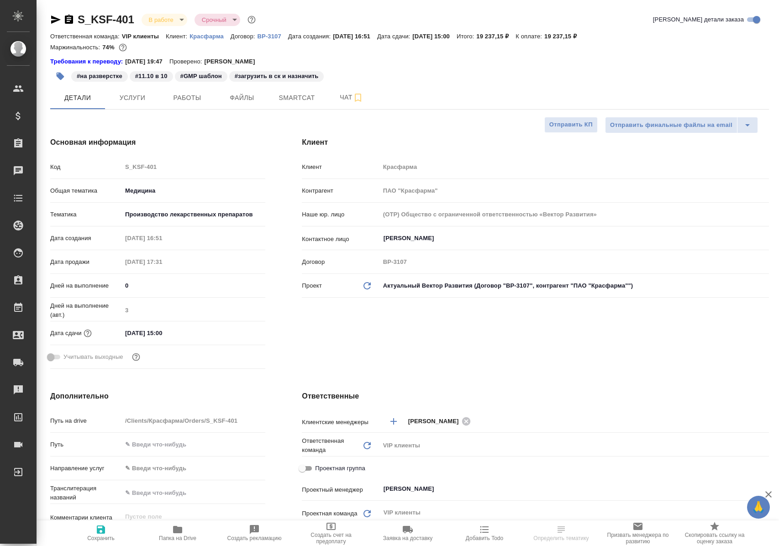
select select "RU"
click at [189, 103] on span "Работы" at bounding box center [187, 97] width 44 height 11
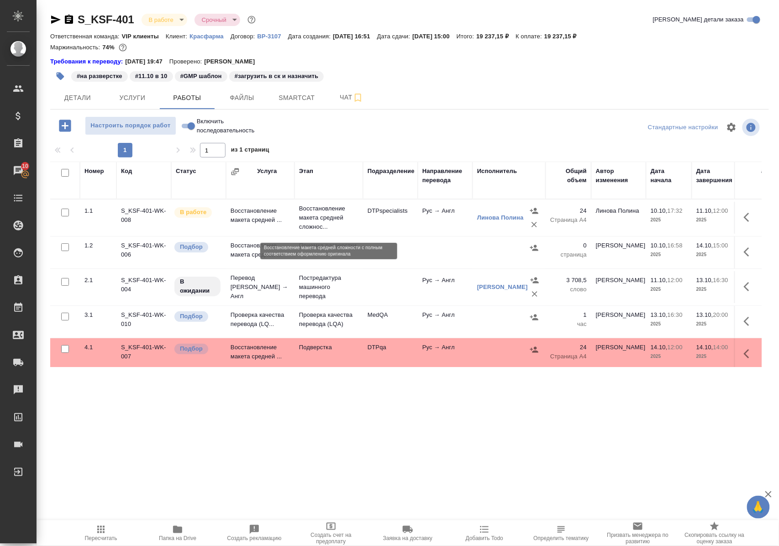
click at [316, 222] on p "Восстановление макета средней сложнос..." at bounding box center [328, 217] width 59 height 27
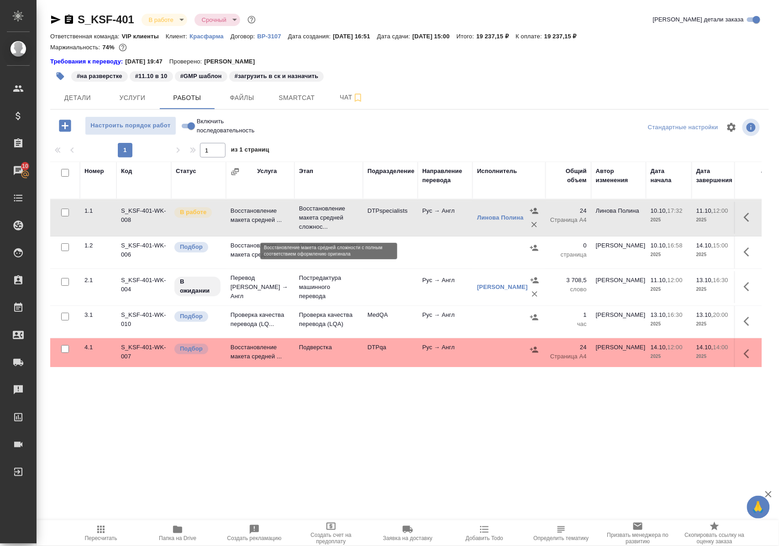
click at [316, 222] on p "Восстановление макета средней сложнос..." at bounding box center [328, 217] width 59 height 27
click at [344, 99] on span "Чат" at bounding box center [352, 97] width 44 height 11
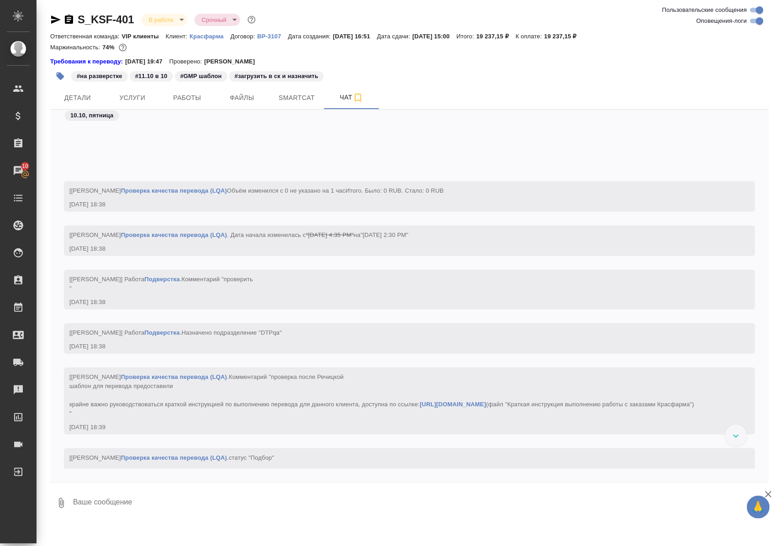
scroll to position [2968, 0]
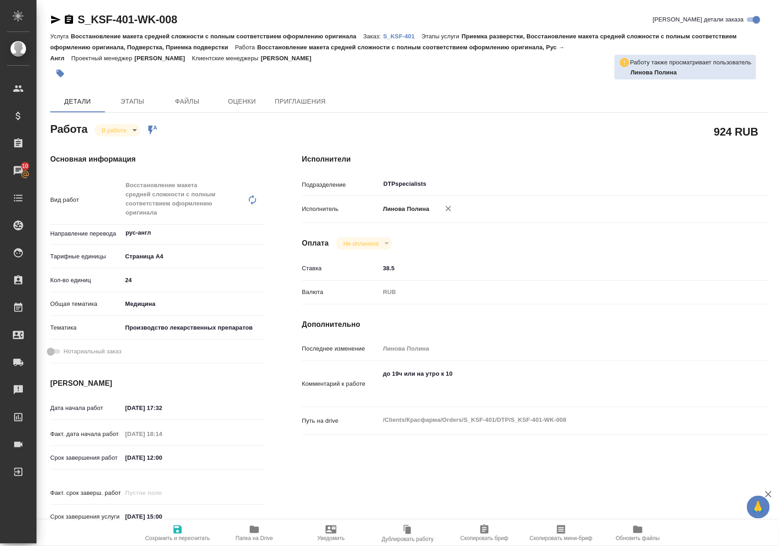
click at [252, 534] on icon "button" at bounding box center [254, 529] width 11 height 11
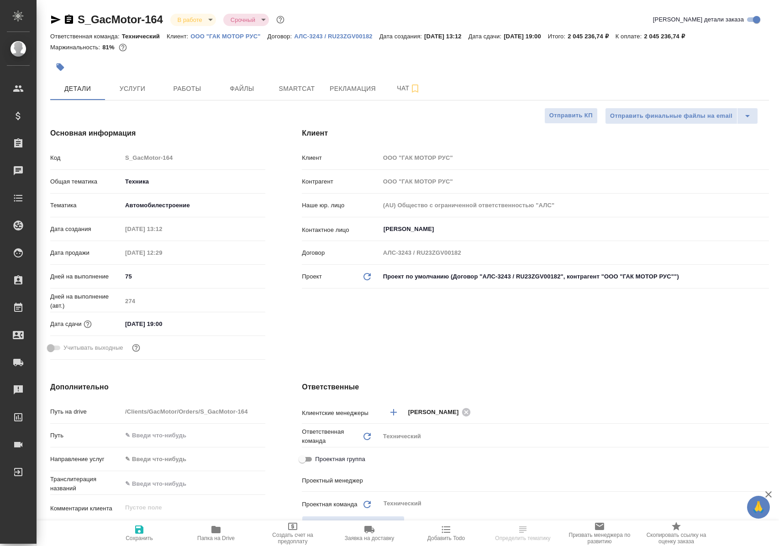
select select "RU"
type input "[PERSON_NAME]"
type input "Сеитов Павел"
click at [192, 94] on span "Работы" at bounding box center [187, 88] width 44 height 11
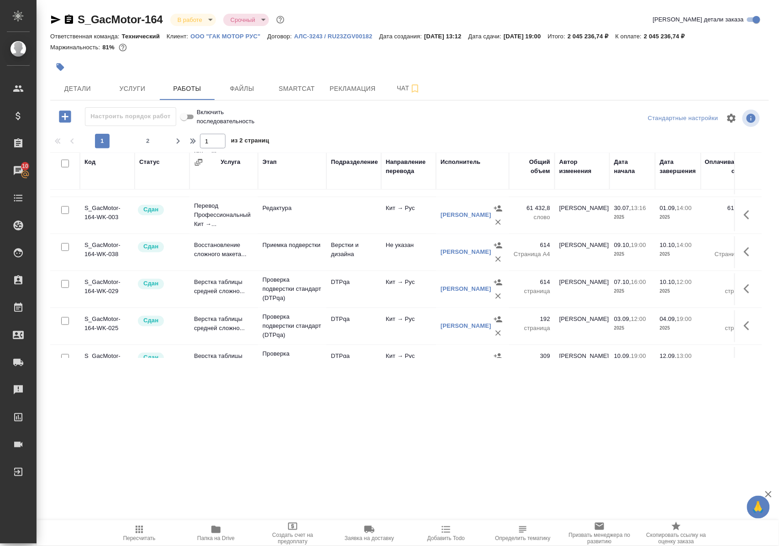
scroll to position [770, 0]
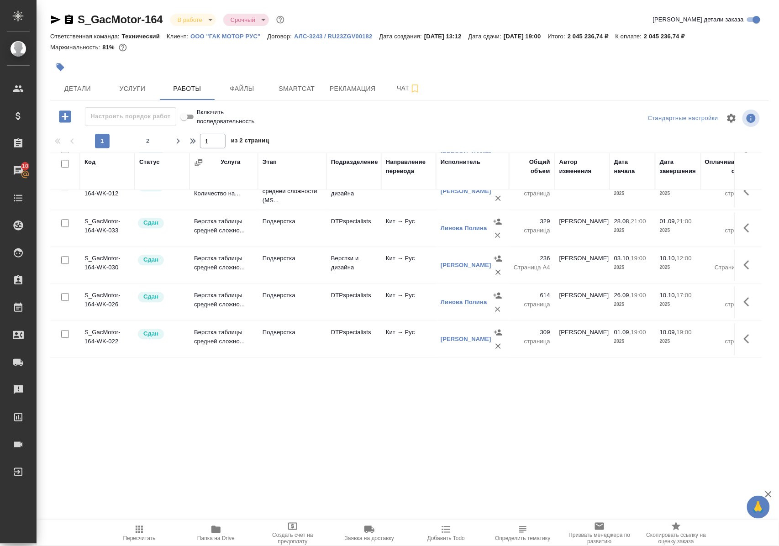
click at [744, 260] on icon "button" at bounding box center [749, 264] width 11 height 11
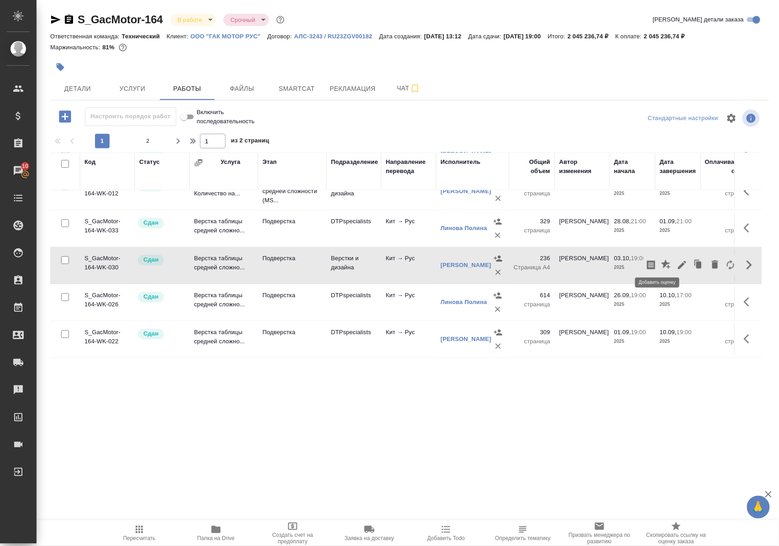
click at [661, 262] on icon "button" at bounding box center [666, 264] width 11 height 11
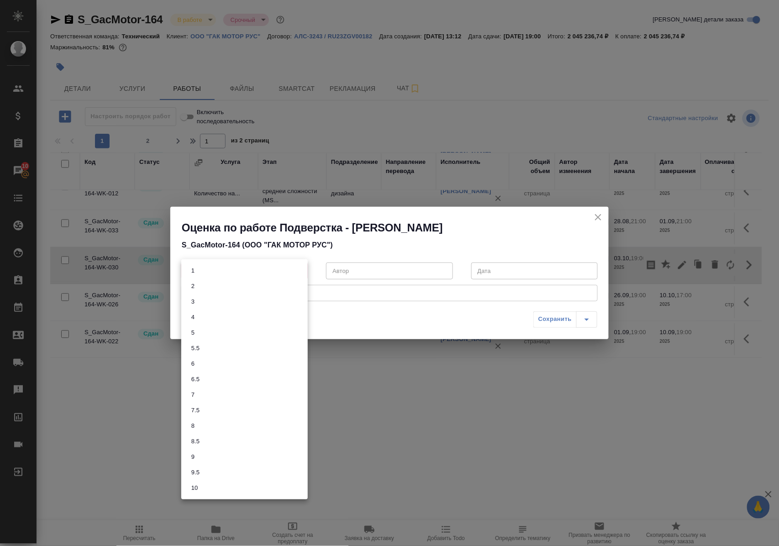
click at [300, 268] on body "🙏 .cls-1 fill:#fff; AWATERA Polushina Alena Клиенты Спецификации Заказы 10 Чаты…" at bounding box center [389, 273] width 779 height 546
click at [199, 425] on li "8" at bounding box center [244, 426] width 126 height 16
type input "8"
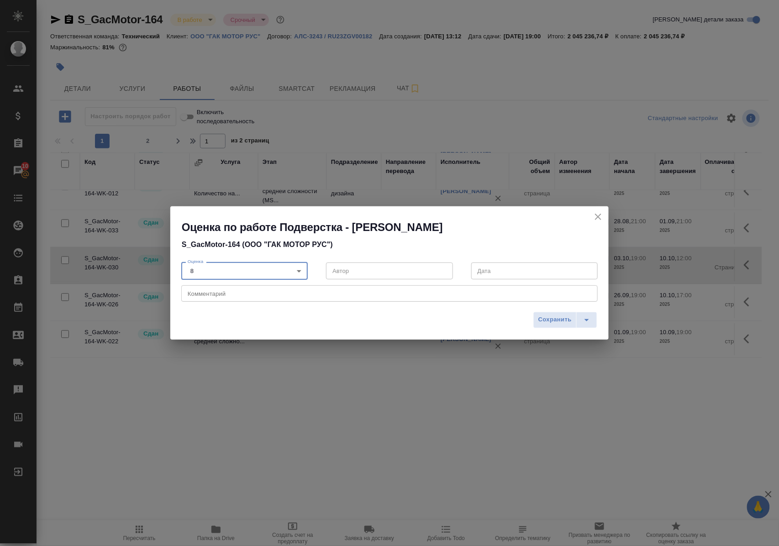
click at [209, 290] on textarea at bounding box center [390, 293] width 404 height 7
type textarea "возврат из-за формата файла"
click at [544, 320] on span "Сохранить" at bounding box center [554, 320] width 33 height 11
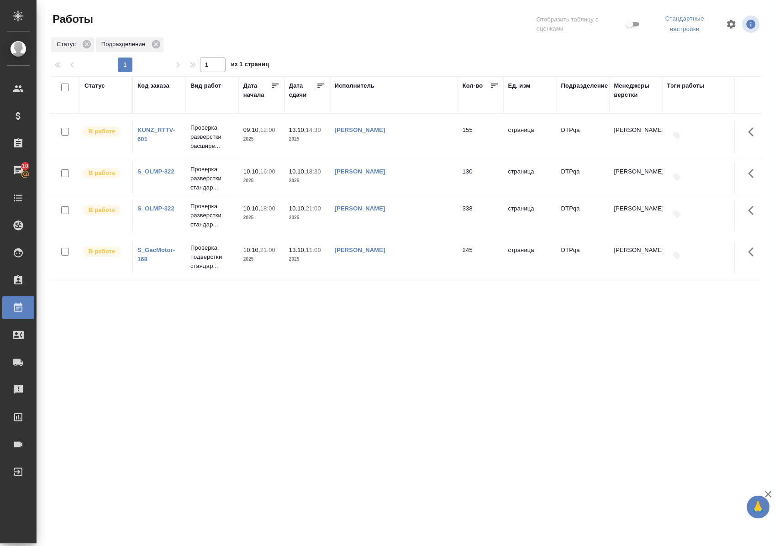
click at [154, 249] on link "S_GacMotor-168" at bounding box center [155, 255] width 37 height 16
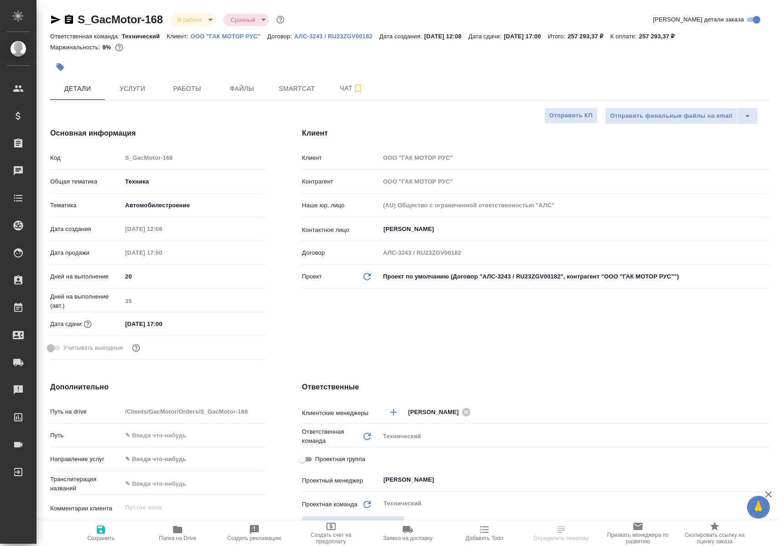
select select "RU"
click at [180, 91] on span "Работы" at bounding box center [187, 88] width 44 height 11
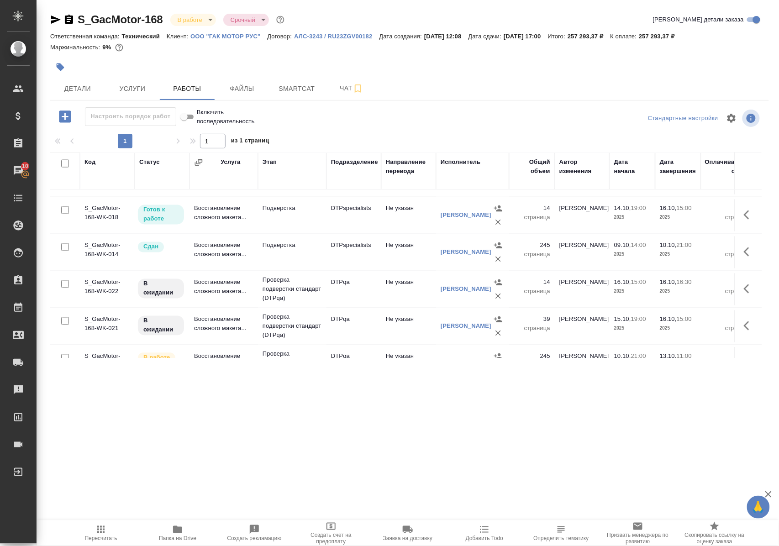
scroll to position [584, 0]
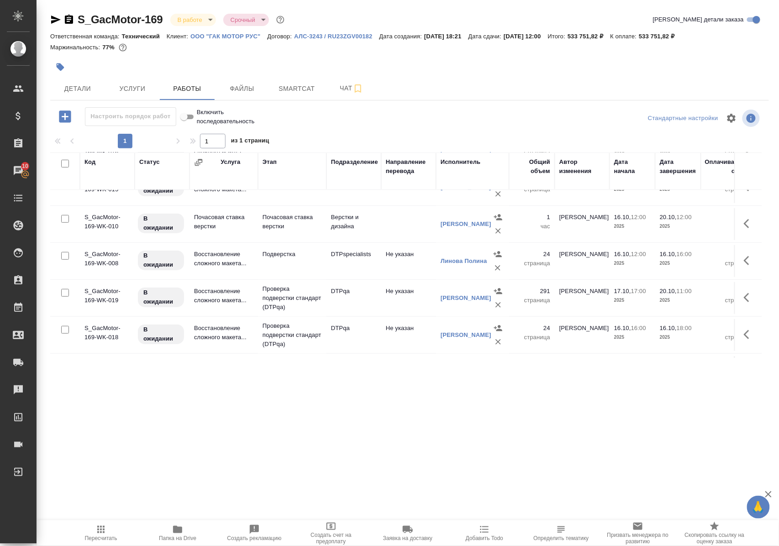
scroll to position [287, 0]
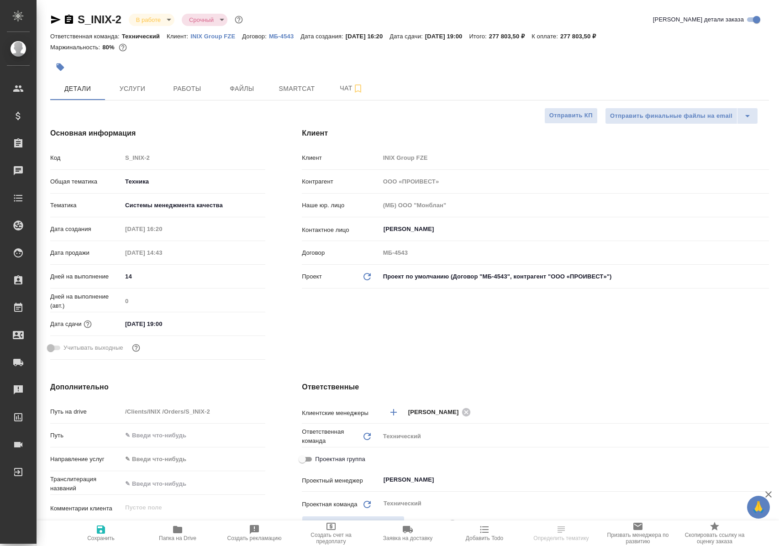
select select "RU"
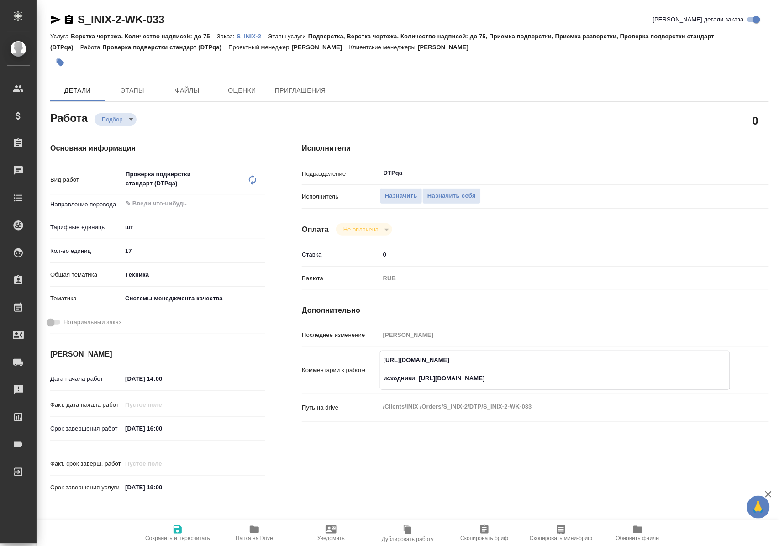
drag, startPoint x: 380, startPoint y: 360, endPoint x: 572, endPoint y: 358, distance: 192.2
click at [572, 358] on textarea "[URL][DOMAIN_NAME] исходники: [URL][DOMAIN_NAME]" at bounding box center [554, 369] width 349 height 34
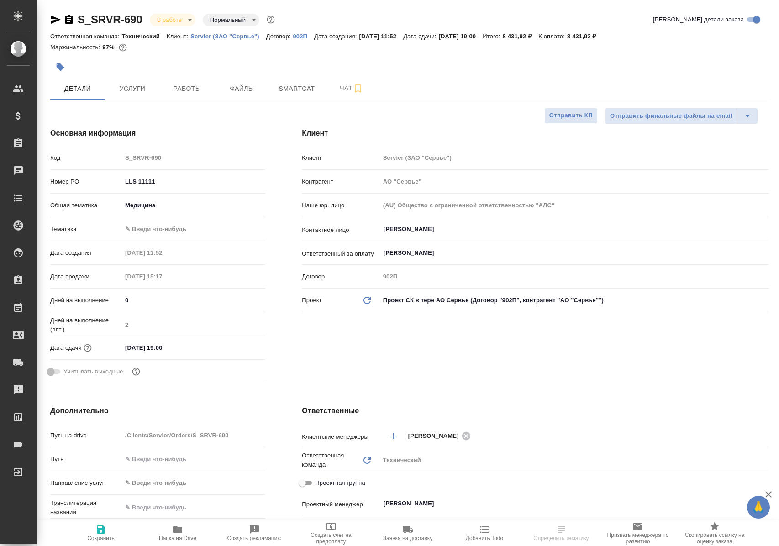
select select "RU"
click at [181, 89] on span "Работы" at bounding box center [187, 88] width 44 height 11
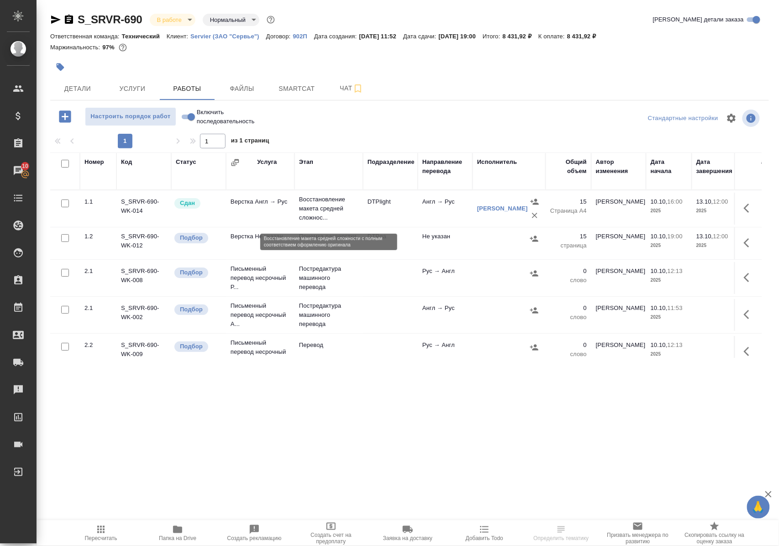
click at [311, 212] on p "Восстановление макета средней сложнос..." at bounding box center [328, 208] width 59 height 27
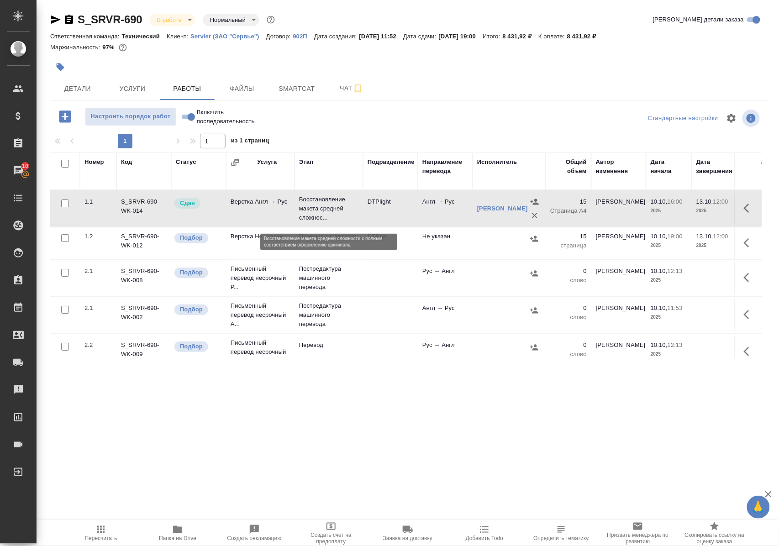
click at [328, 214] on p "Восстановление макета средней сложнос..." at bounding box center [328, 208] width 59 height 27
click at [316, 241] on p "Приемка разверстки" at bounding box center [328, 236] width 59 height 9
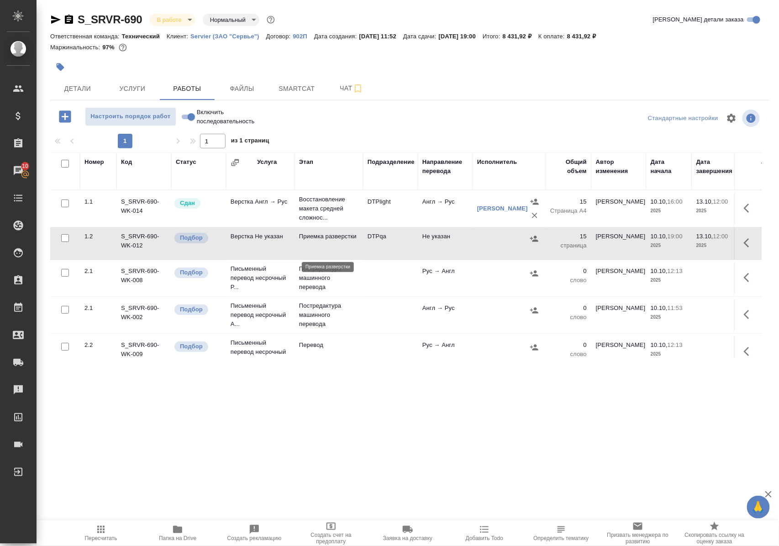
click at [316, 241] on p "Приемка разверстки" at bounding box center [328, 236] width 59 height 9
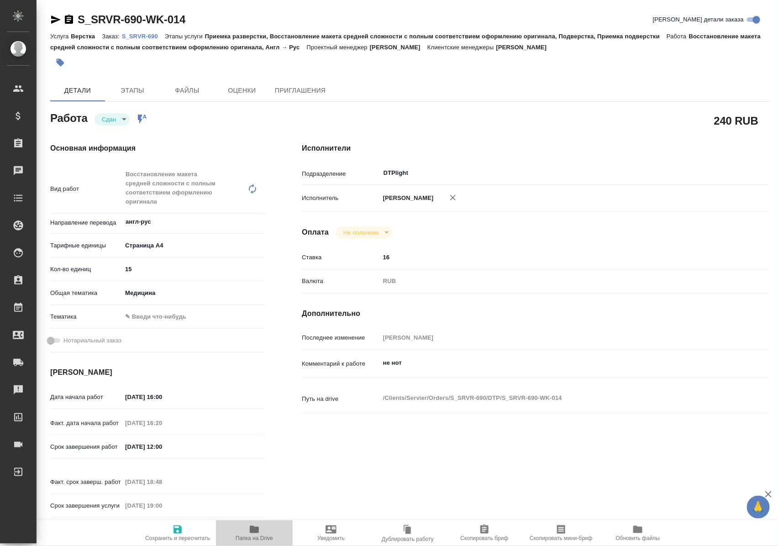
click at [252, 530] on icon "button" at bounding box center [254, 529] width 9 height 7
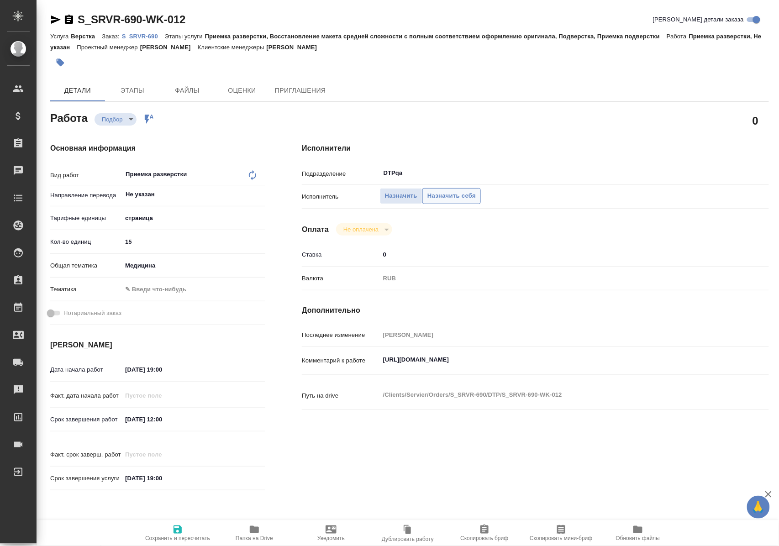
click at [458, 196] on span "Назначить себя" at bounding box center [451, 196] width 48 height 11
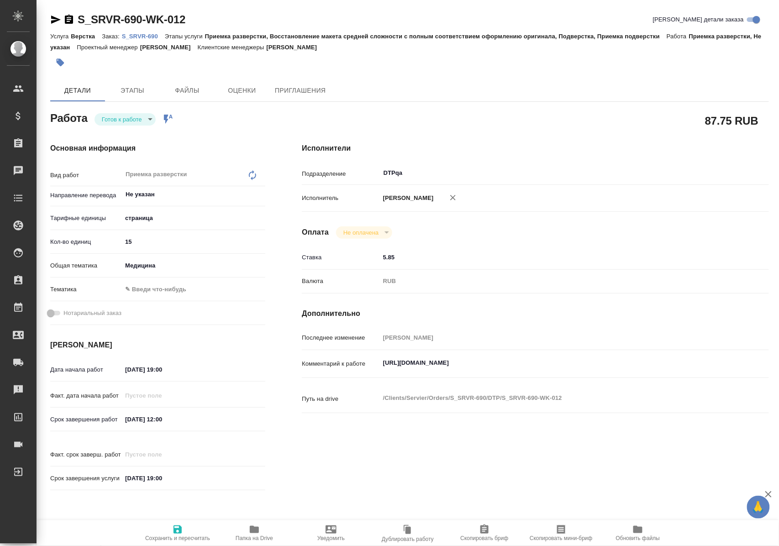
type textarea "x"
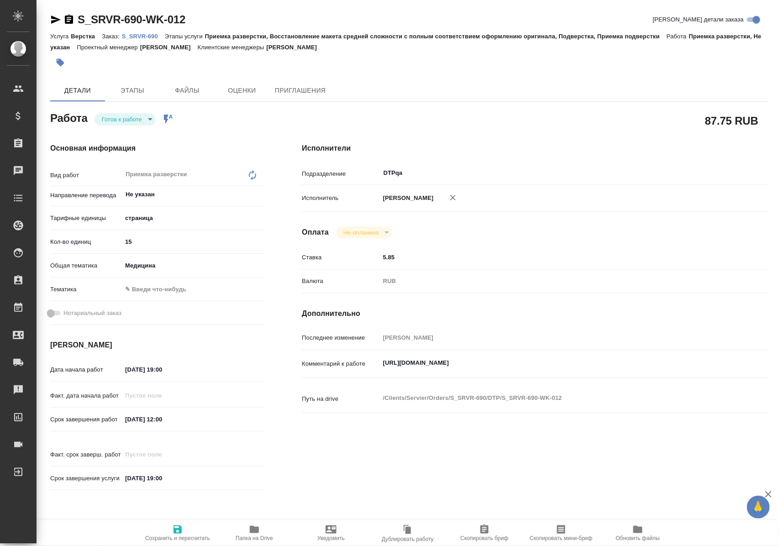
click at [139, 121] on body "🙏 .cls-1 fill:#fff; AWATERA Polushina Alena Клиенты Спецификации Заказы Чаты To…" at bounding box center [389, 273] width 779 height 546
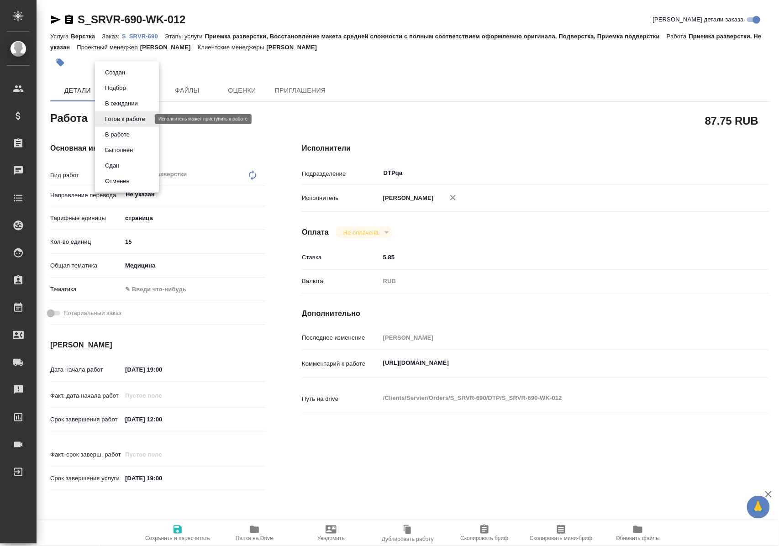
type textarea "x"
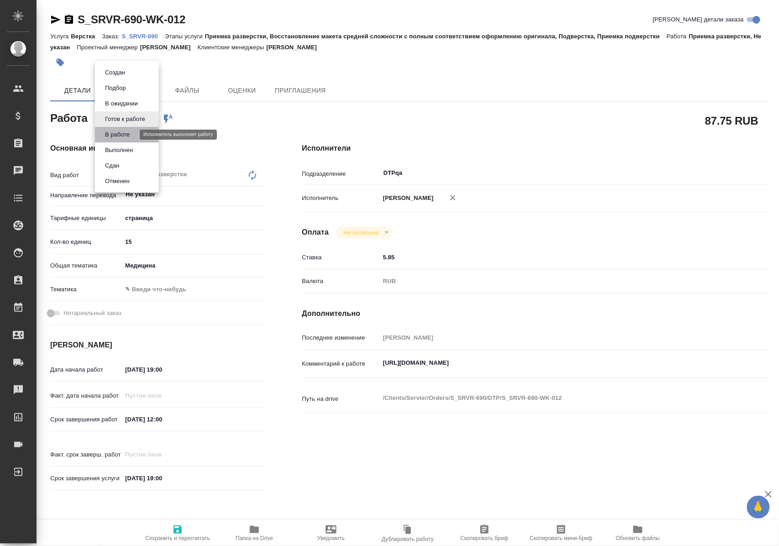
click at [132, 134] on button "В работе" at bounding box center [117, 135] width 30 height 10
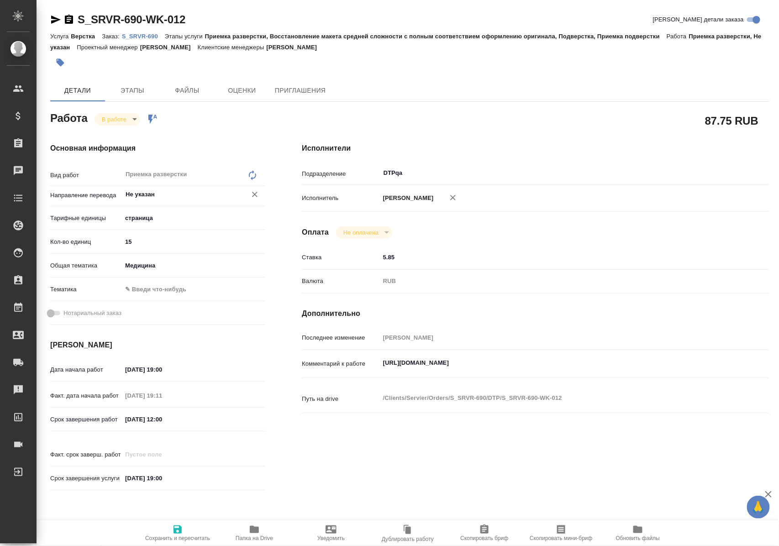
type textarea "x"
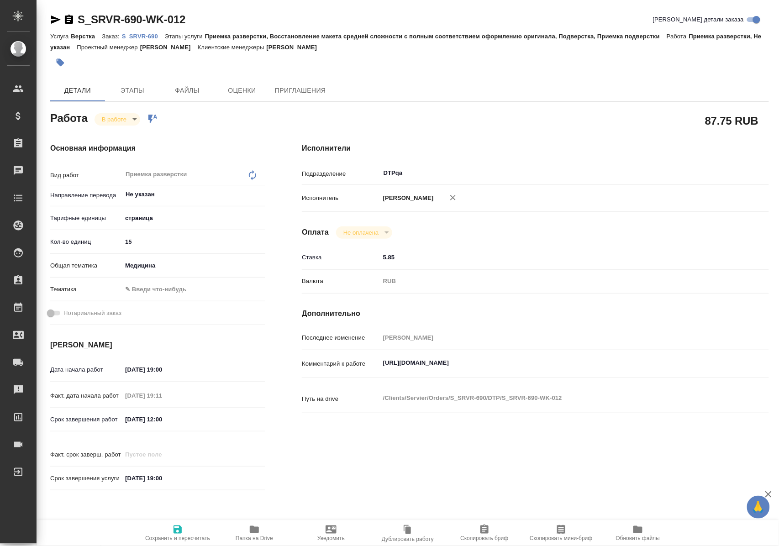
type textarea "x"
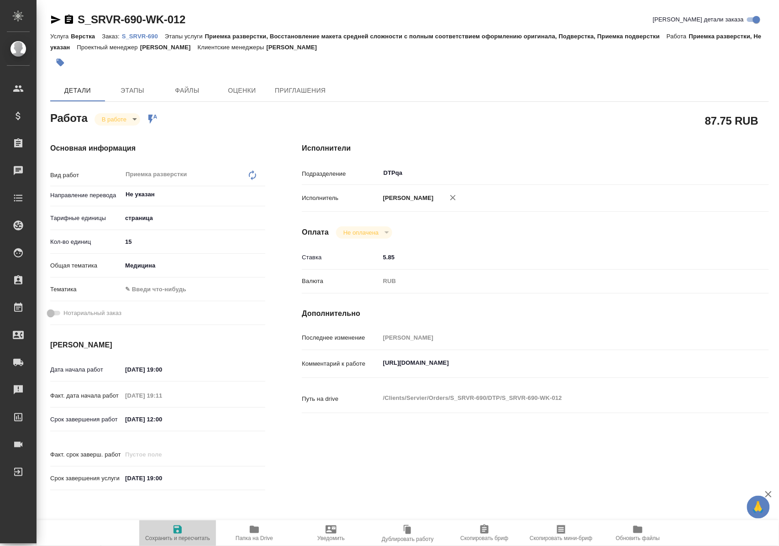
click at [175, 524] on icon "button" at bounding box center [177, 529] width 11 height 11
type textarea "x"
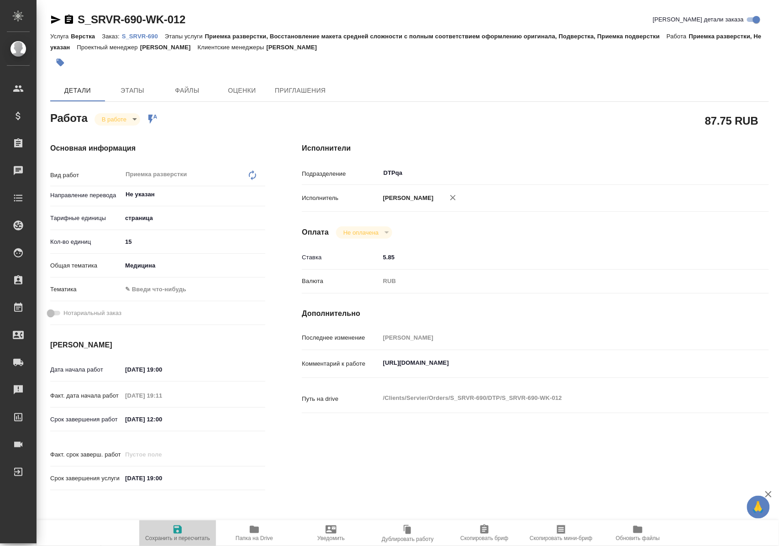
type textarea "x"
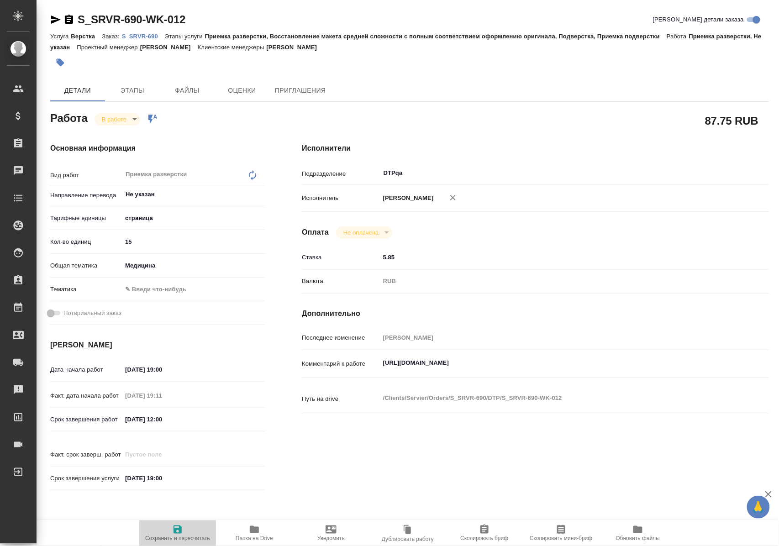
type textarea "x"
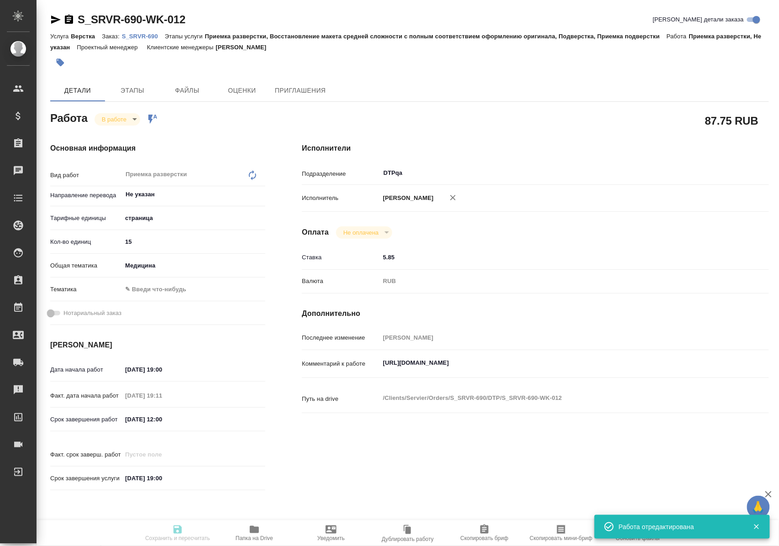
type input "inProgress"
type textarea "Приемка разверстки"
type textarea "x"
type input "Не указан"
type input "5a8b1489cc6b4906c91bfdb2"
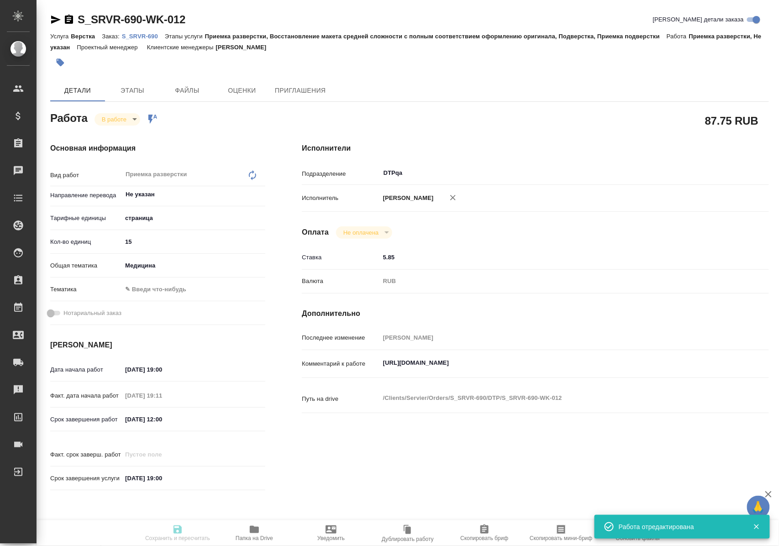
type input "15"
type input "med"
type input "10.10.2025 19:00"
type input "10.10.2025 19:11"
type input "13.10.2025 12:00"
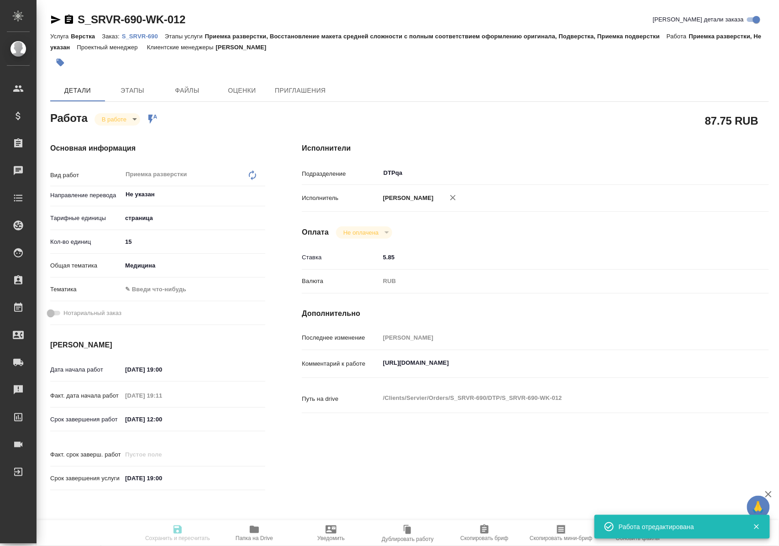
type input "14.10.2025 19:00"
type input "DTPqa"
type input "notPayed"
type input "5.85"
type input "RUB"
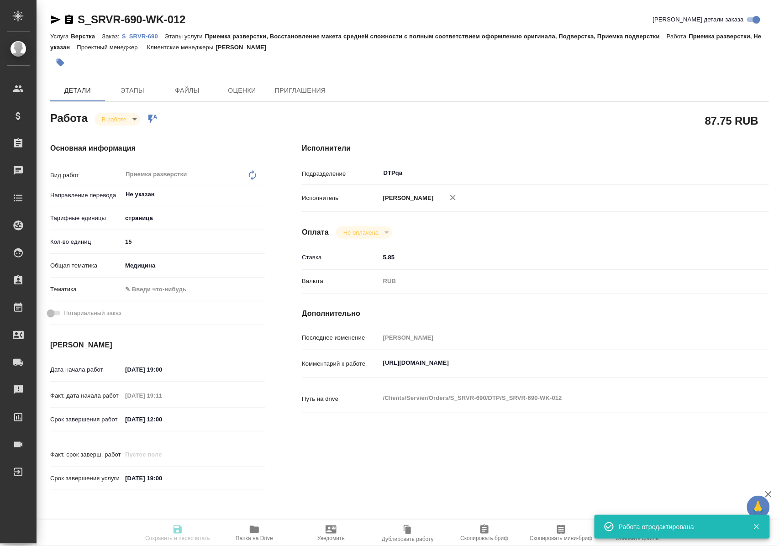
type input "Полушина Алена"
type textarea "https://tera.awatera.com/Work/68e8b7df5addcddc4389e57c/"
type textarea "x"
type textarea "/Clients/Servier/Orders/S_SRVR-690/DTP/S_SRVR-690-WK-012"
type textarea "x"
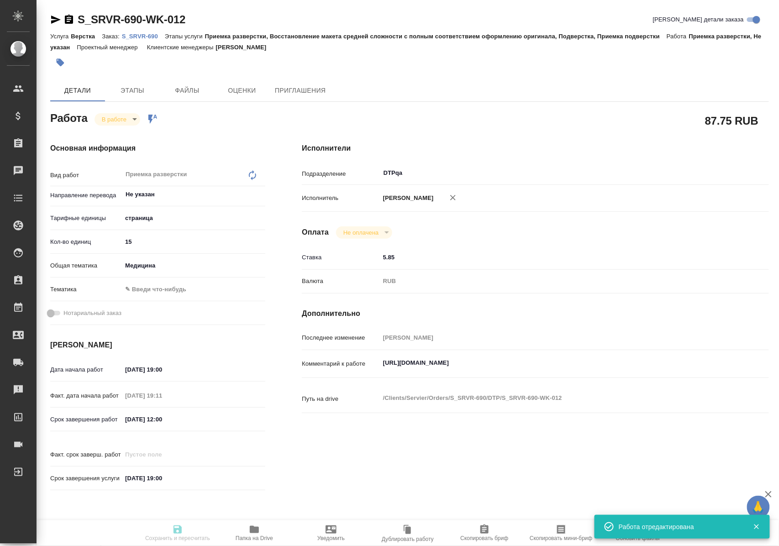
type input "S_SRVR-690"
type input "LLS 11111"
type input "Верстка"
type input "Приемка разверстки, Восстановление макета средней сложности с полным соответств…"
type input "[PERSON_NAME]"
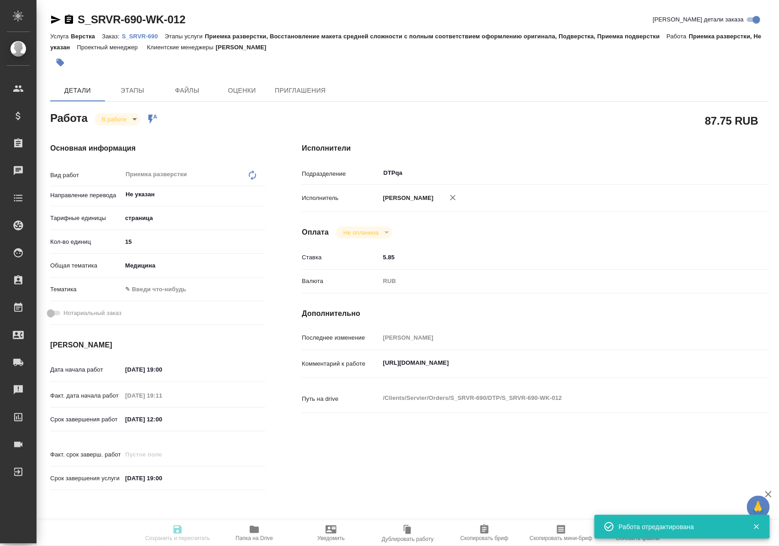
type input "[PERSON_NAME]"
type input "/Clients/Servier/Orders/S_SRVR-690"
type textarea "x"
type textarea "англ-рус, рус-англ"
type textarea "x"
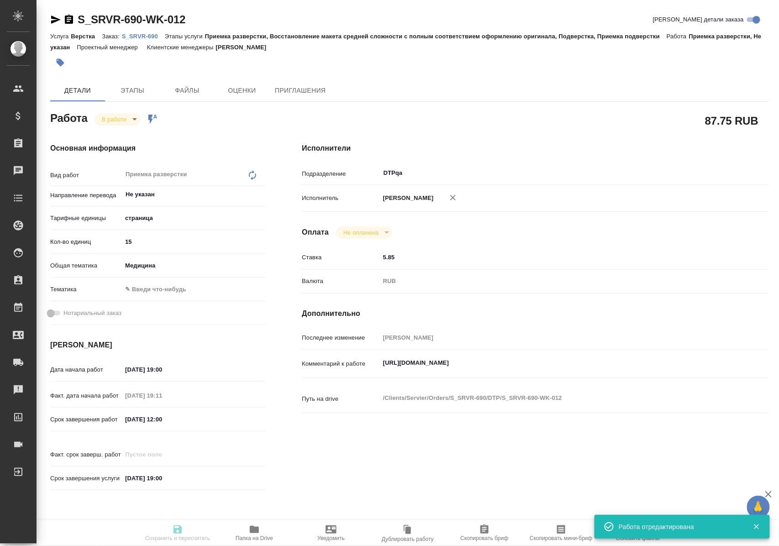
type textarea "x"
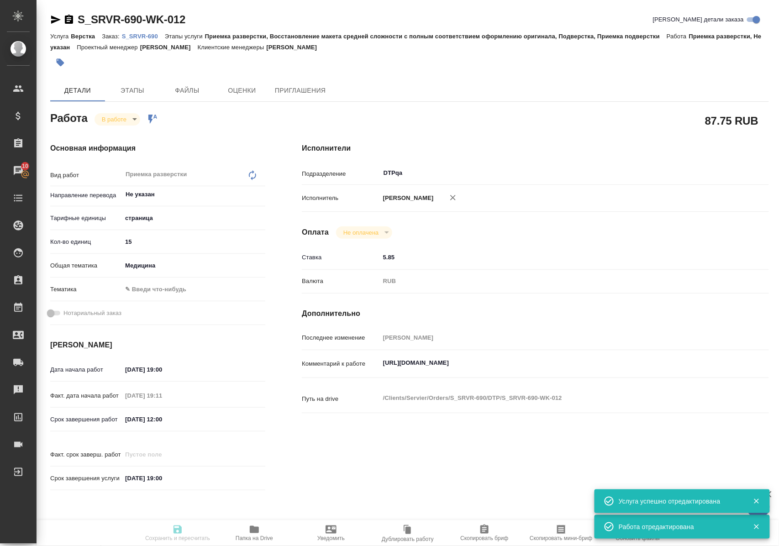
type textarea "x"
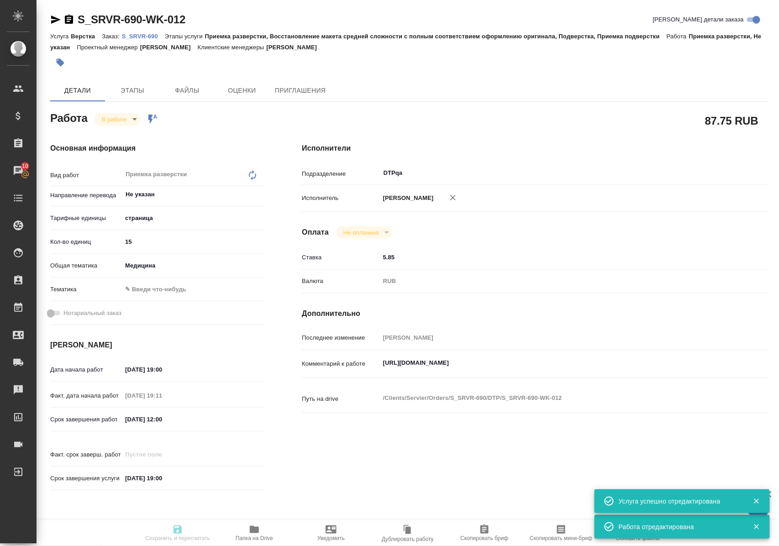
type textarea "x"
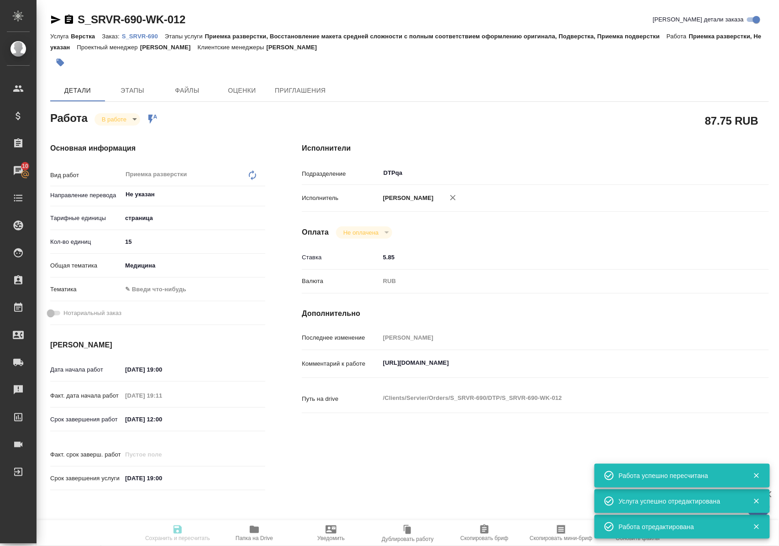
type input "inProgress"
type textarea "Приемка разверстки"
type textarea "x"
type input "Не указан"
type input "5a8b1489cc6b4906c91bfdb2"
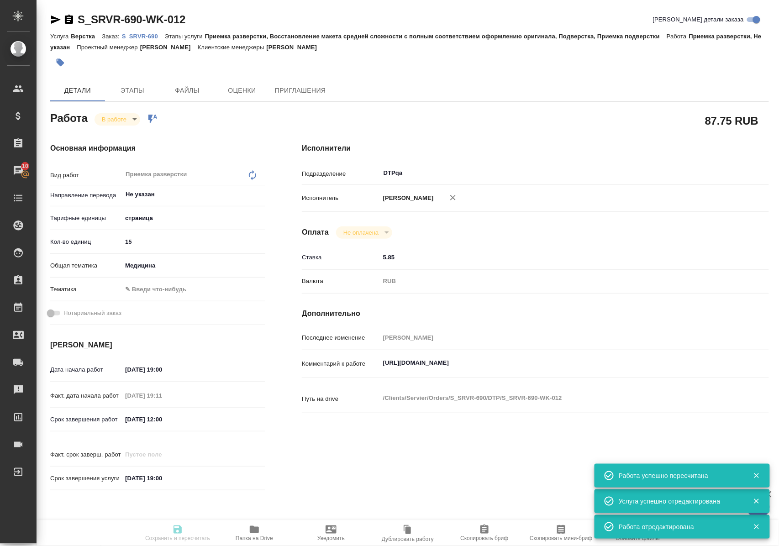
type input "15"
type input "med"
type input "10.10.2025 19:00"
type input "10.10.2025 19:11"
type input "13.10.2025 12:00"
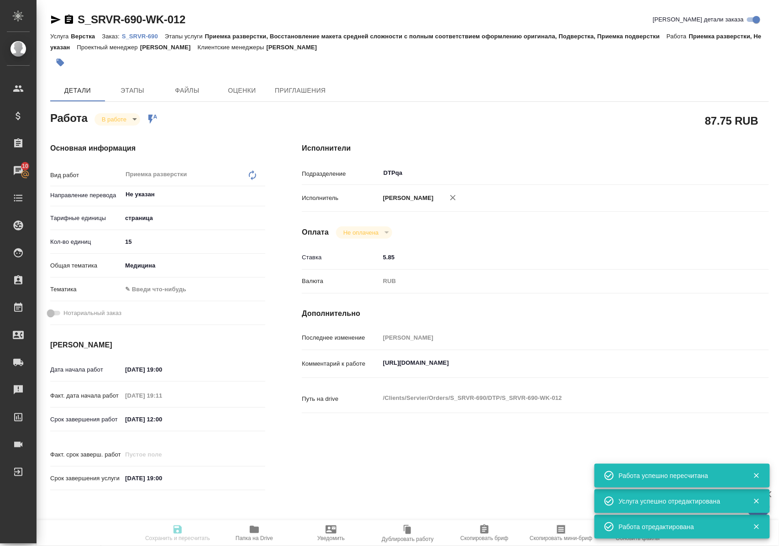
type input "14.10.2025 19:00"
type input "DTPqa"
type input "notPayed"
type input "5.85"
type input "RUB"
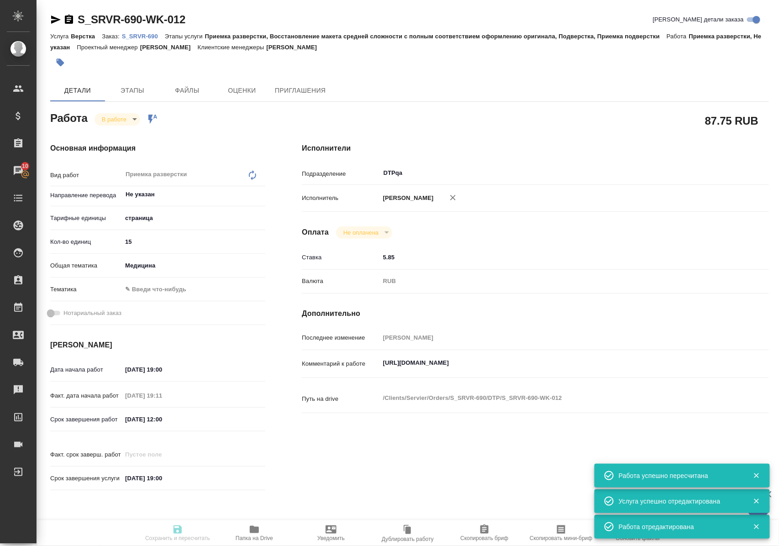
type input "Полушина Алена"
type textarea "https://tera.awatera.com/Work/68e8b7df5addcddc4389e57c/"
type textarea "x"
type textarea "/Clients/Servier/Orders/S_SRVR-690/DTP/S_SRVR-690-WK-012"
type textarea "x"
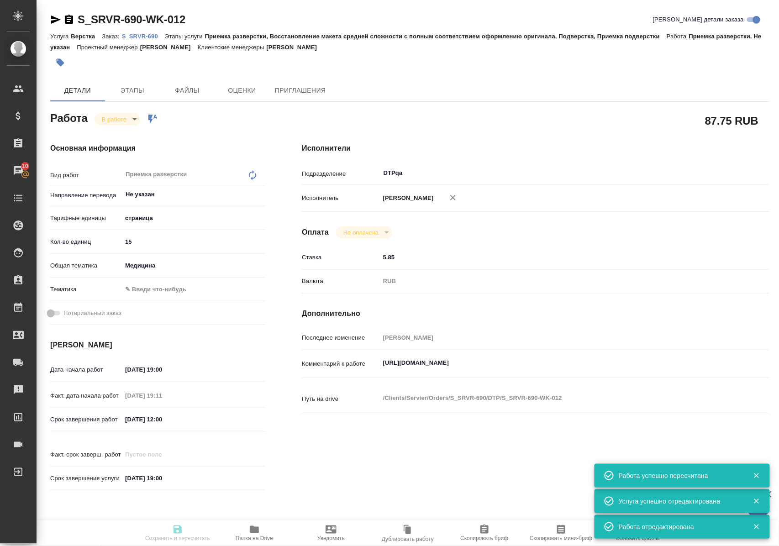
type input "S_SRVR-690"
type input "LLS 11111"
type input "Верстка"
type input "Приемка разверстки, Восстановление макета средней сложности с полным соответств…"
type input "[PERSON_NAME]"
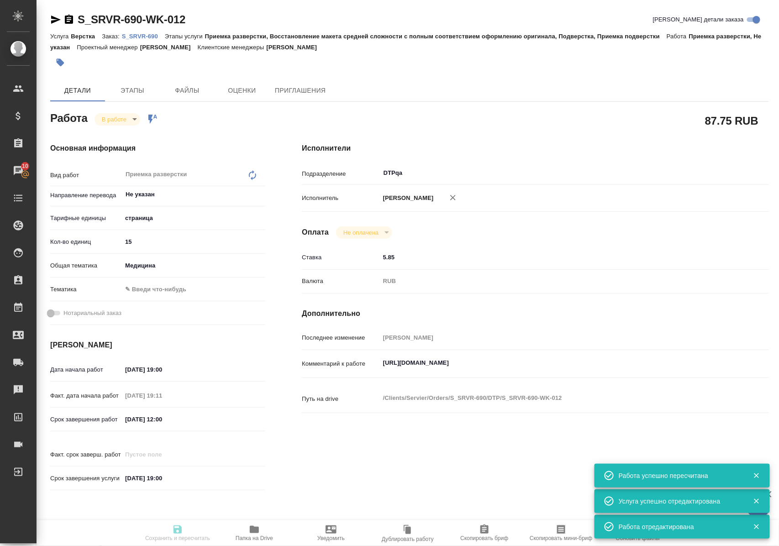
type input "[PERSON_NAME]"
type input "/Clients/Servier/Orders/S_SRVR-690"
type textarea "x"
type textarea "англ-рус, рус-англ"
type textarea "x"
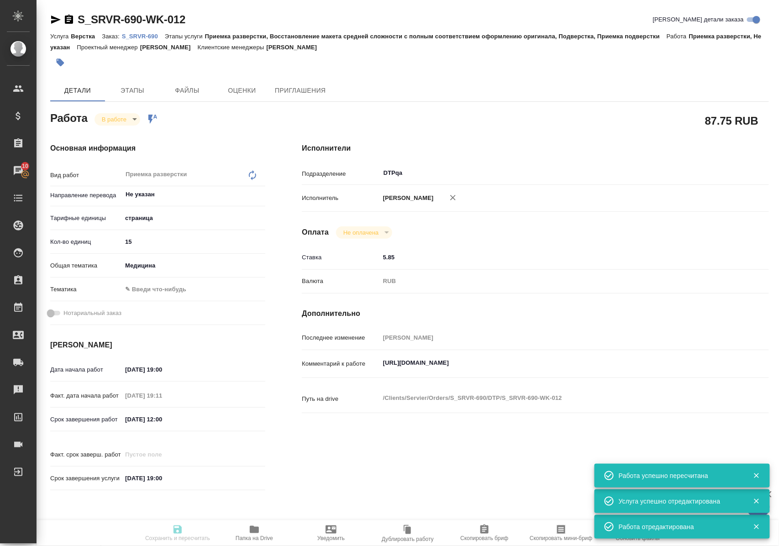
type textarea "x"
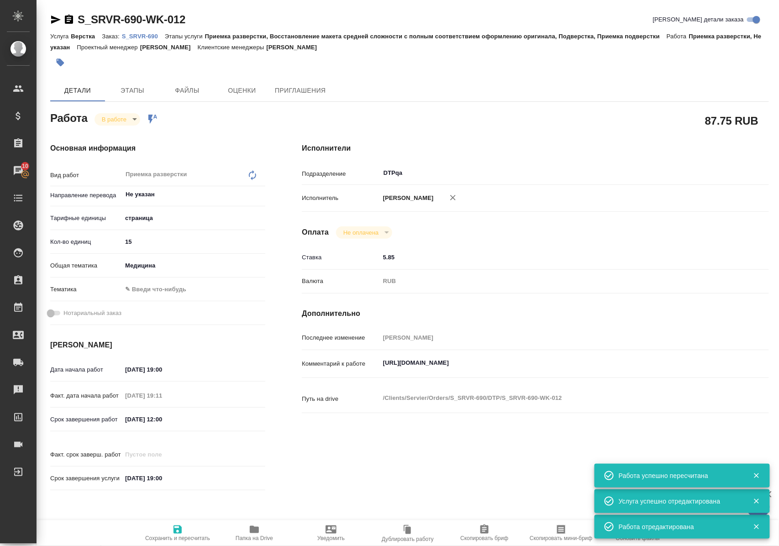
type textarea "x"
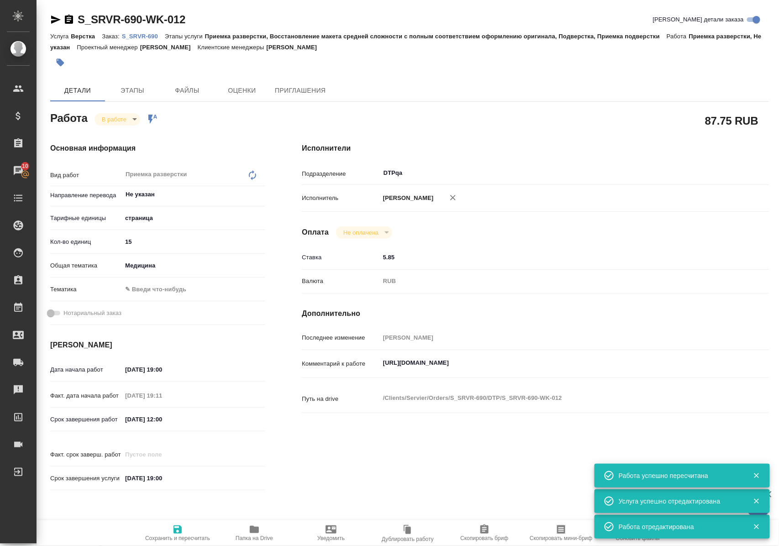
type textarea "x"
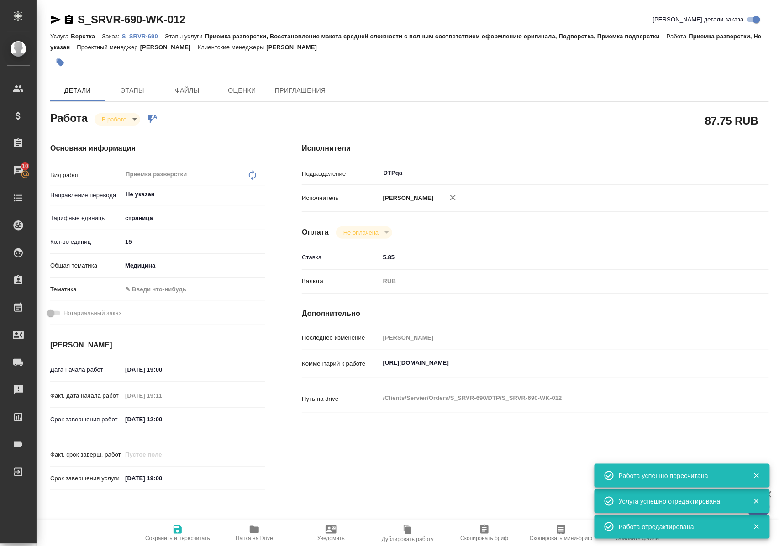
type textarea "x"
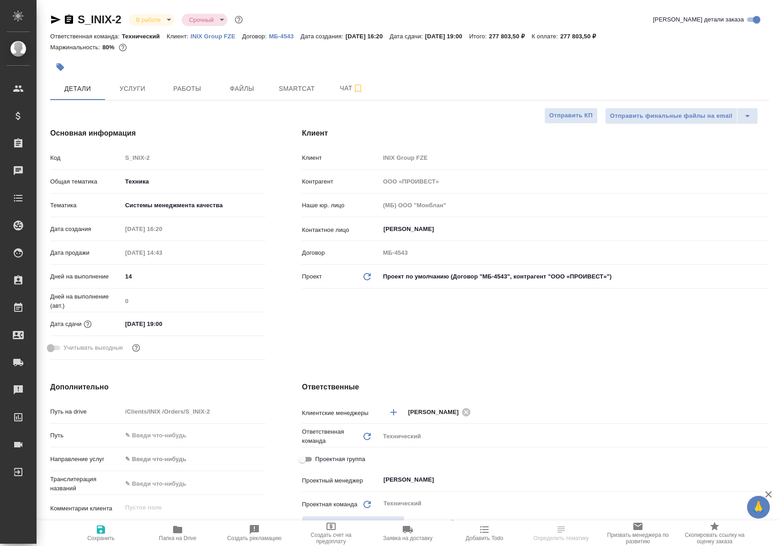
select select "RU"
click at [186, 80] on button "Работы" at bounding box center [187, 88] width 55 height 23
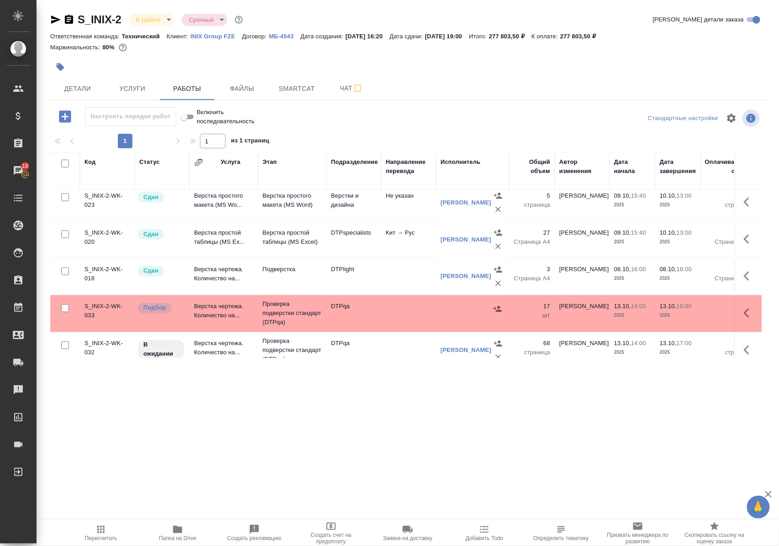
scroll to position [506, 0]
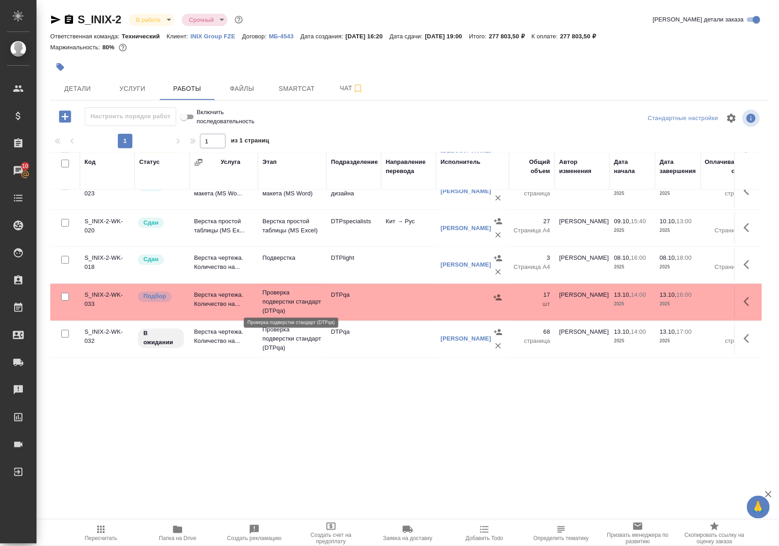
click at [282, 290] on p "Проверка подверстки стандарт (DTPqa)" at bounding box center [292, 302] width 59 height 27
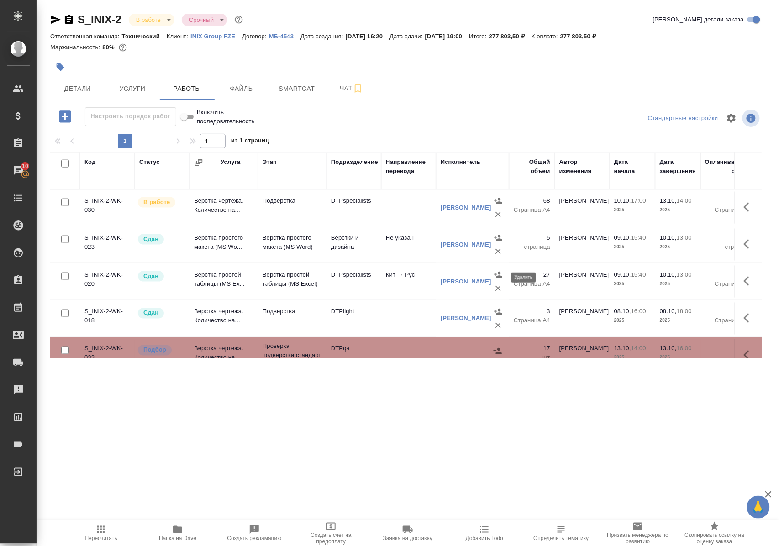
scroll to position [384, 0]
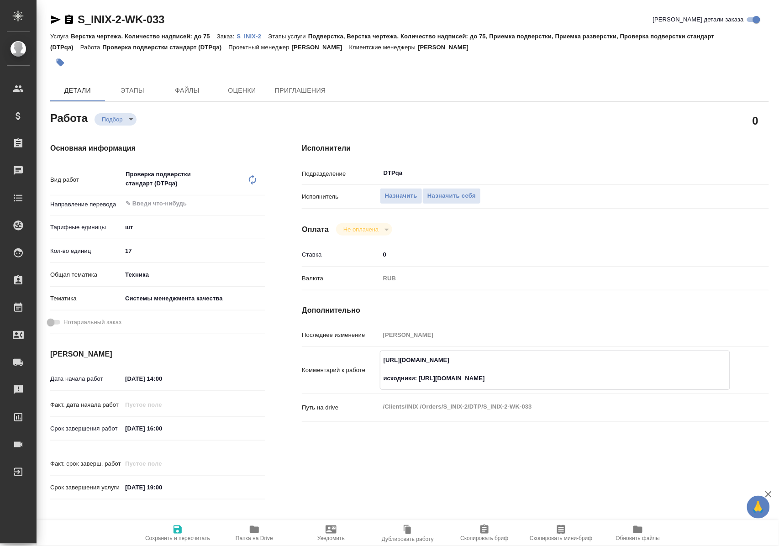
drag, startPoint x: 382, startPoint y: 359, endPoint x: 577, endPoint y: 358, distance: 195.0
click at [577, 358] on textarea "[URL][DOMAIN_NAME] исходники: [URL][DOMAIN_NAME]" at bounding box center [554, 369] width 349 height 34
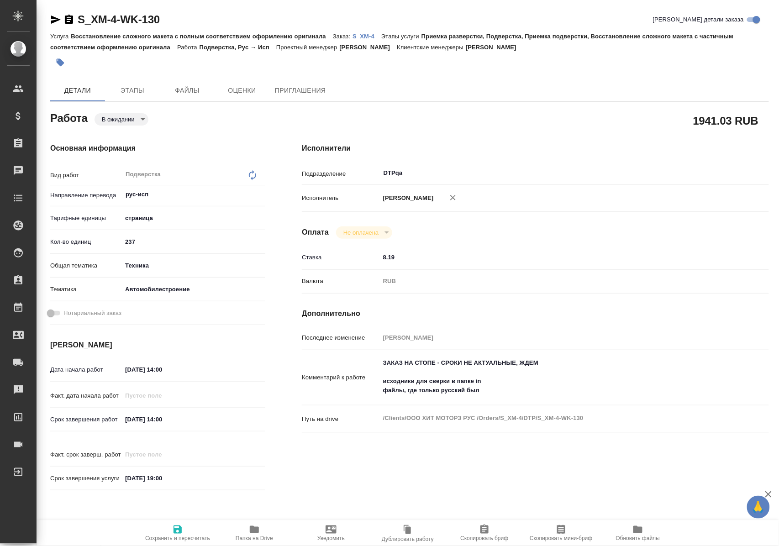
type textarea "x"
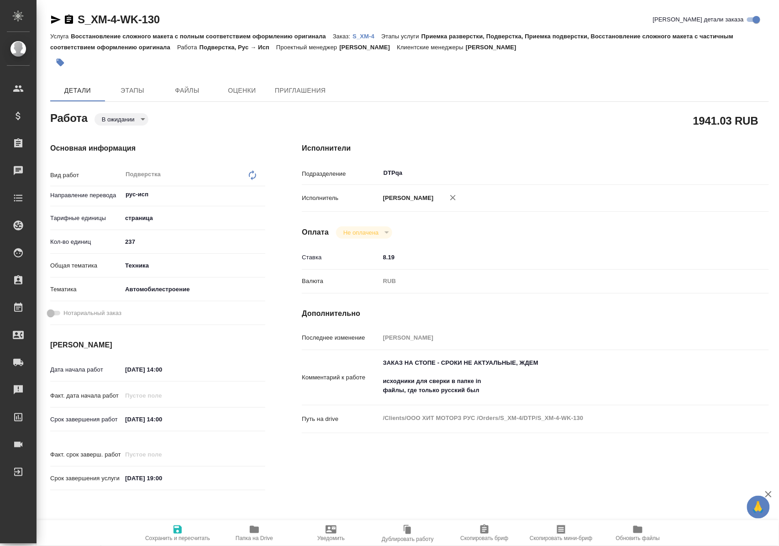
type textarea "x"
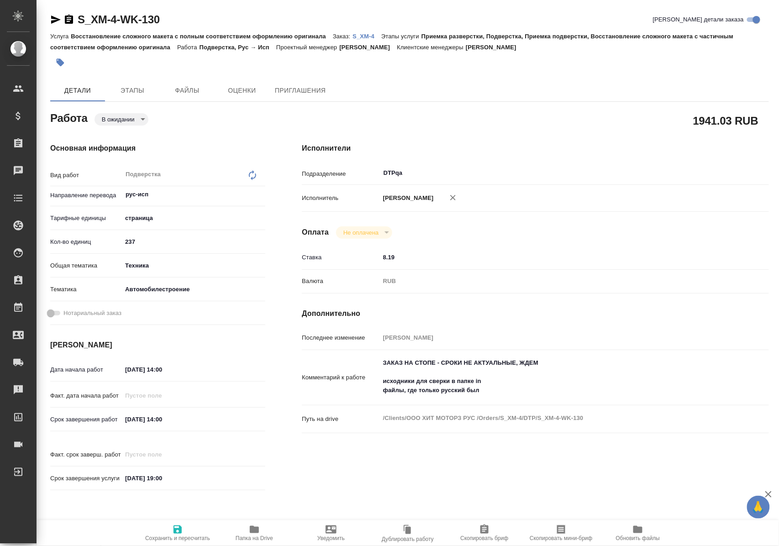
type textarea "x"
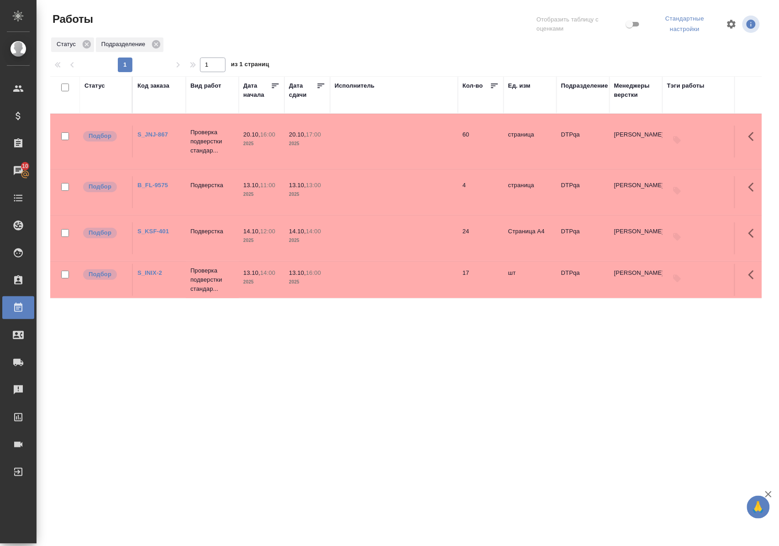
click at [302, 446] on div ".cls-1 fill:#fff; AWATERA Polushina Alena Клиенты Спецификации Заказы 10 Чаты T…" at bounding box center [389, 273] width 779 height 546
click at [227, 461] on div ".cls-1 fill:#fff; AWATERA Polushina Alena Клиенты Спецификации Заказы 10 Чаты T…" at bounding box center [389, 273] width 779 height 546
click at [283, 459] on div ".cls-1 fill:#fff; AWATERA Polushina Alena Клиенты Спецификации Заказы 10 Чаты T…" at bounding box center [389, 273] width 779 height 546
click at [340, 344] on div "Статус Код заказа Вид работ [PERSON_NAME] начала Дата сдачи Исполнитель Кол-во …" at bounding box center [405, 240] width 711 height 329
